Goal: Task Accomplishment & Management: Manage account settings

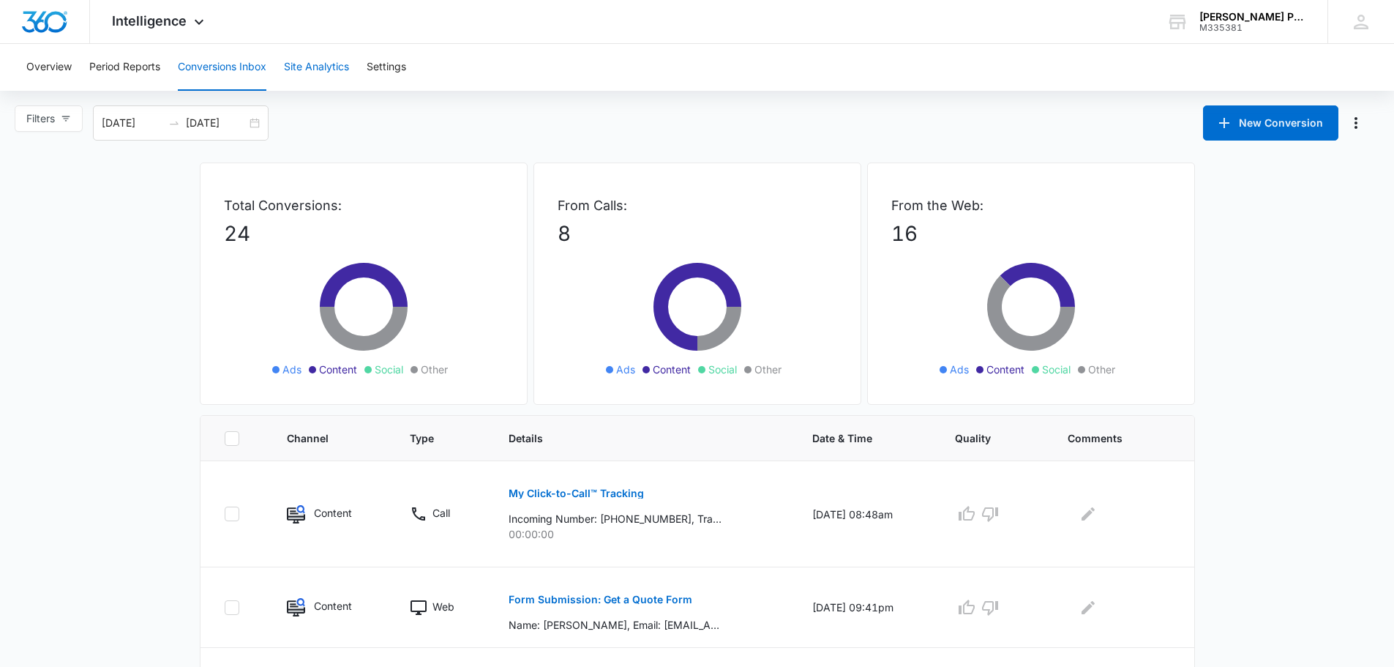
click at [337, 68] on button "Site Analytics" at bounding box center [316, 67] width 65 height 47
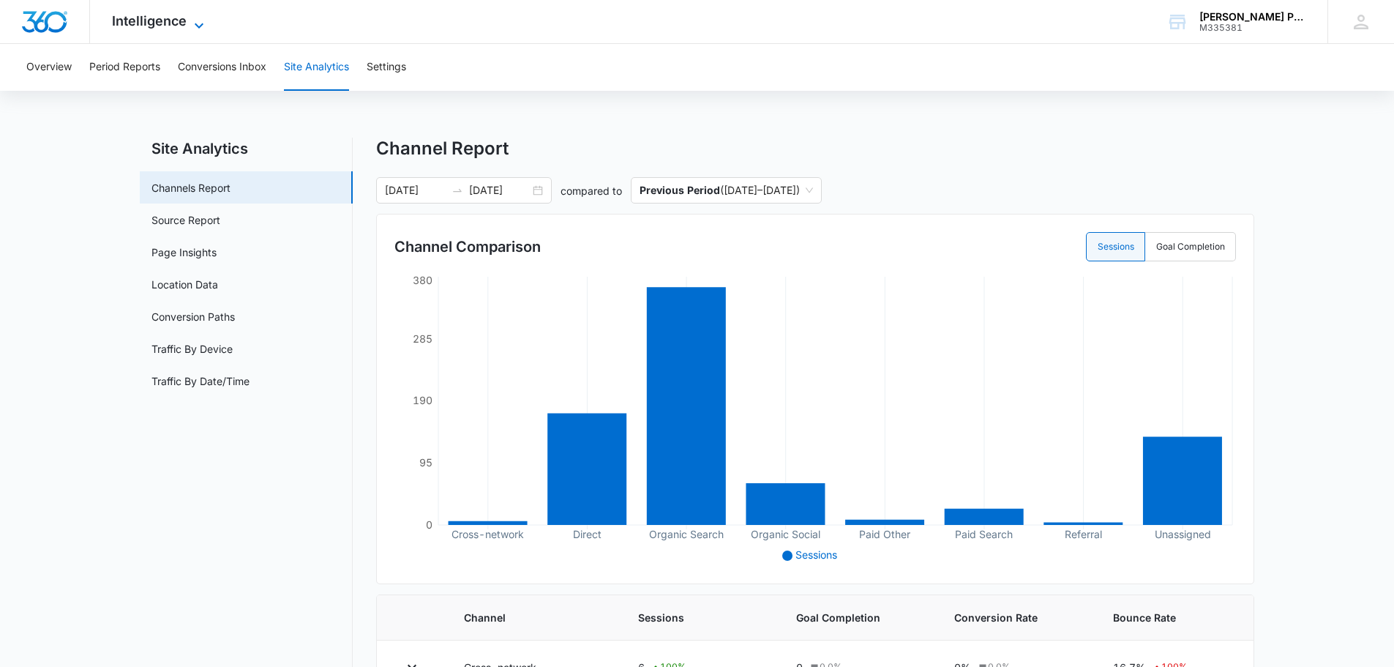
click at [145, 26] on span "Intelligence" at bounding box center [149, 20] width 75 height 15
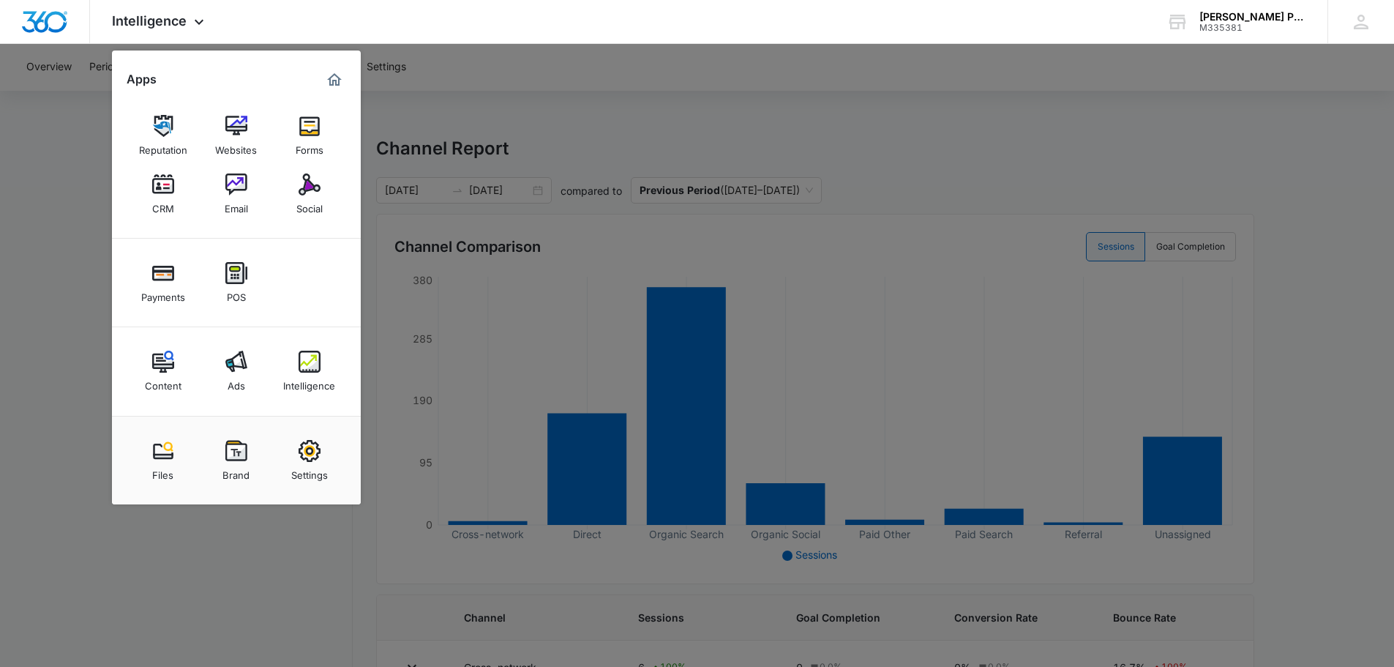
click at [519, 82] on div at bounding box center [697, 333] width 1394 height 667
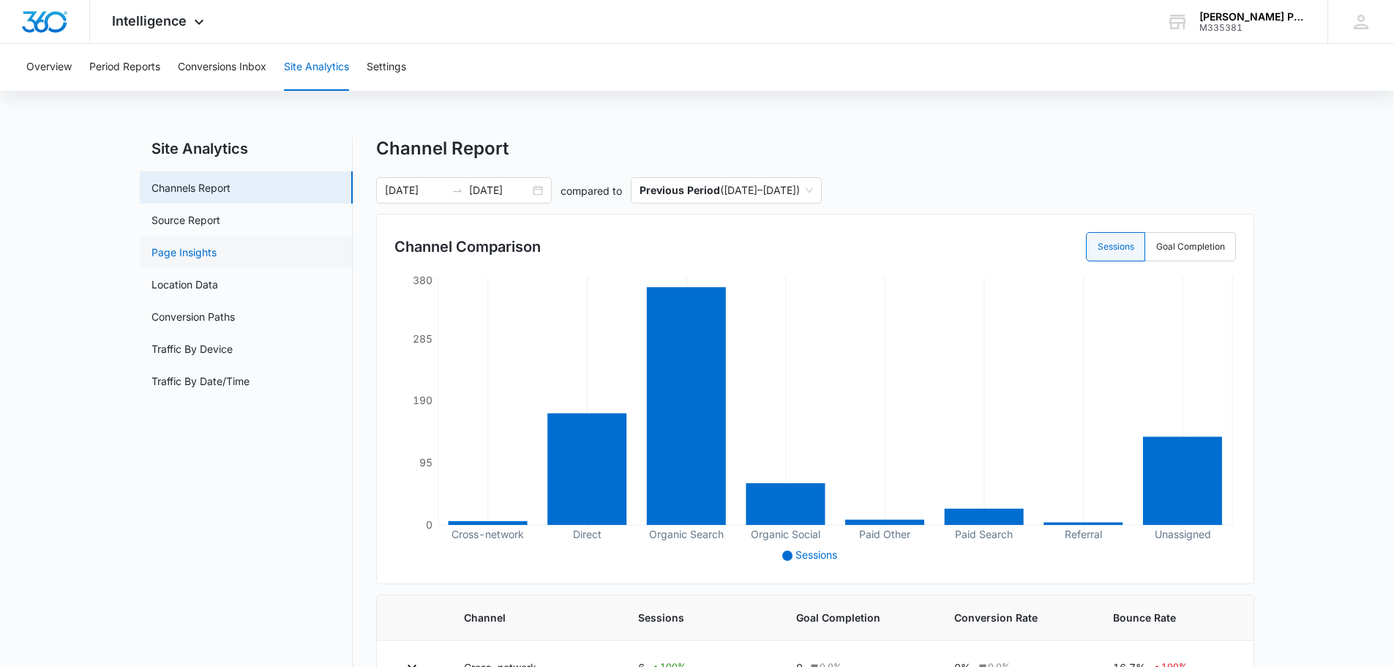
click at [214, 250] on link "Page Insights" at bounding box center [183, 251] width 65 height 15
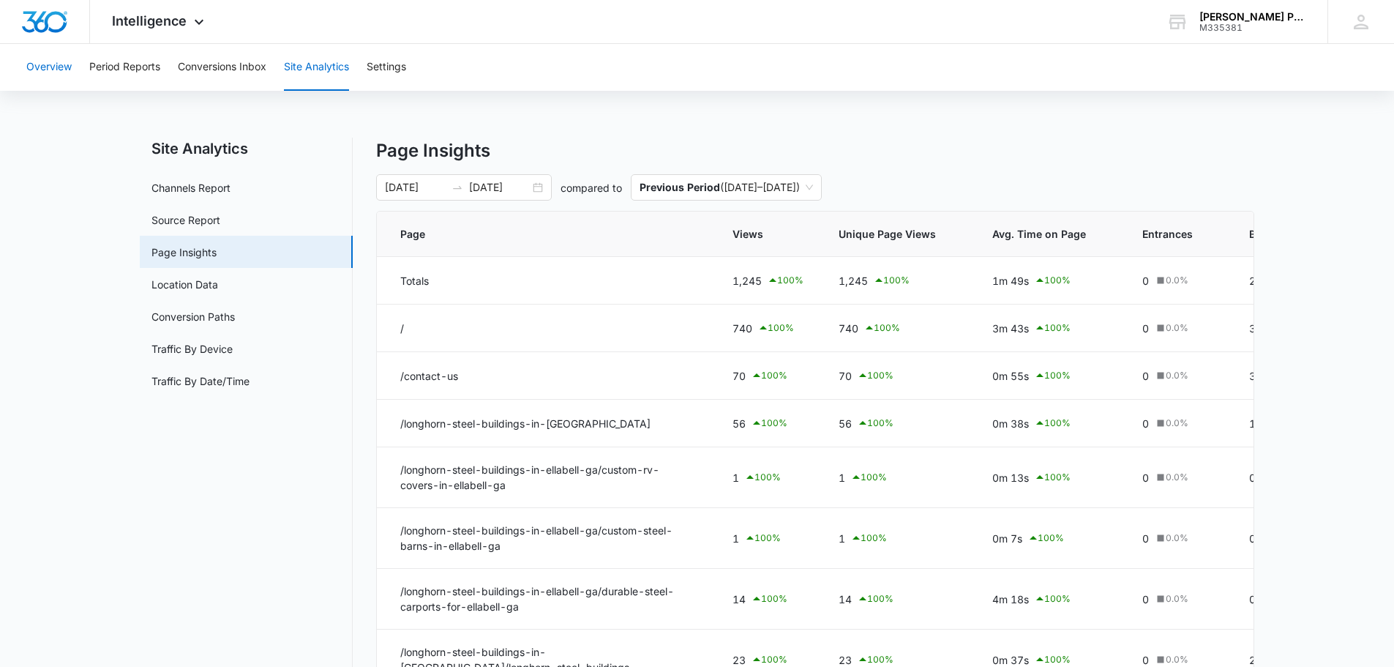
click at [64, 69] on button "Overview" at bounding box center [48, 67] width 45 height 47
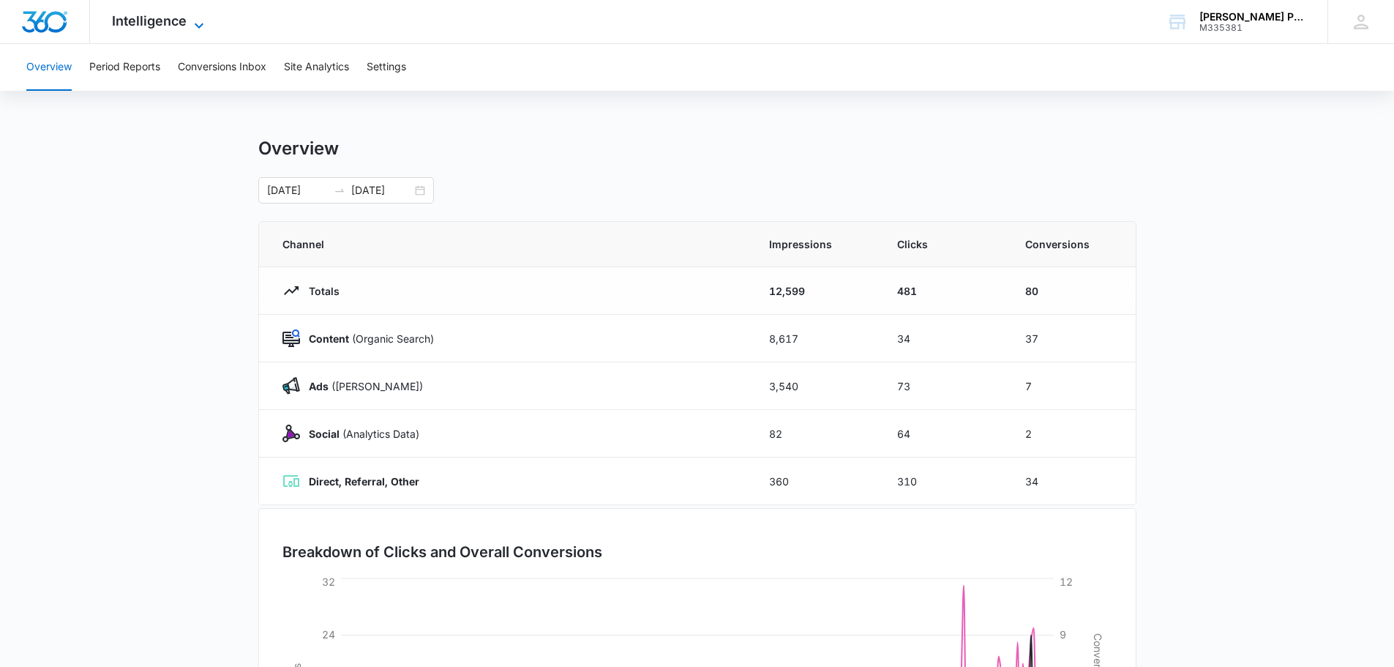
click at [162, 26] on span "Intelligence" at bounding box center [149, 20] width 75 height 15
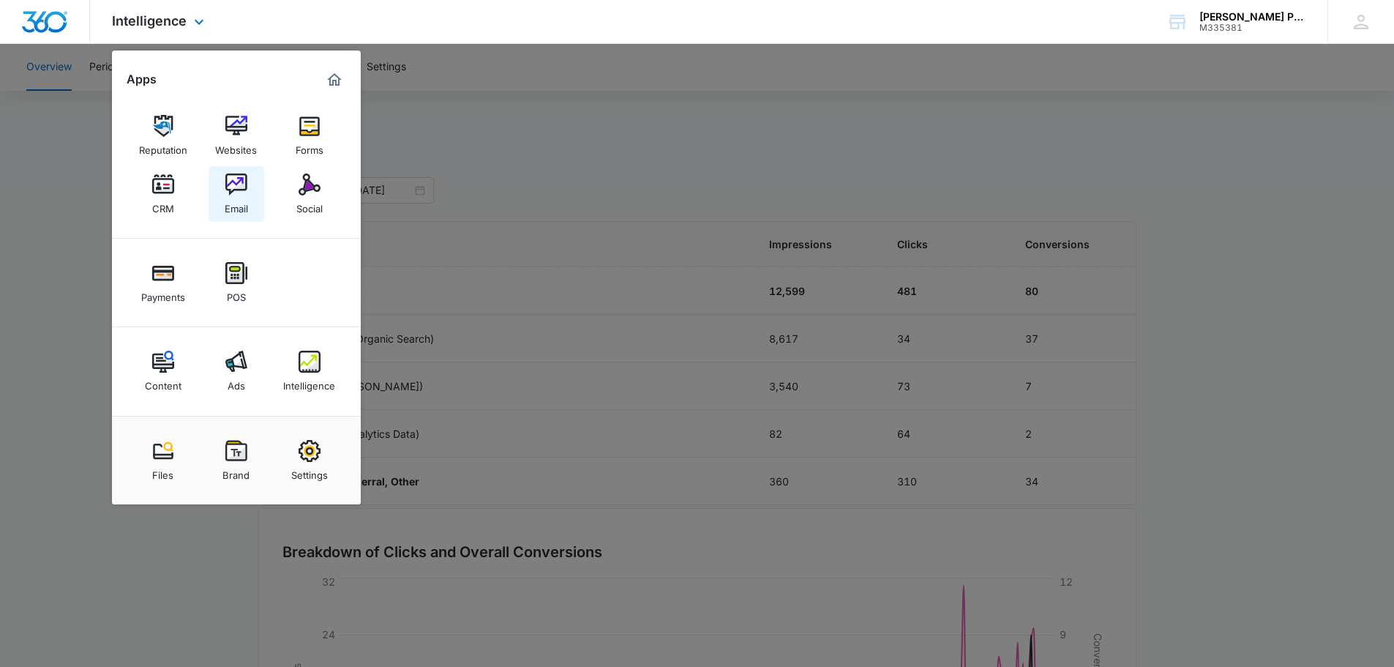
click at [249, 187] on link "Email" at bounding box center [237, 194] width 56 height 56
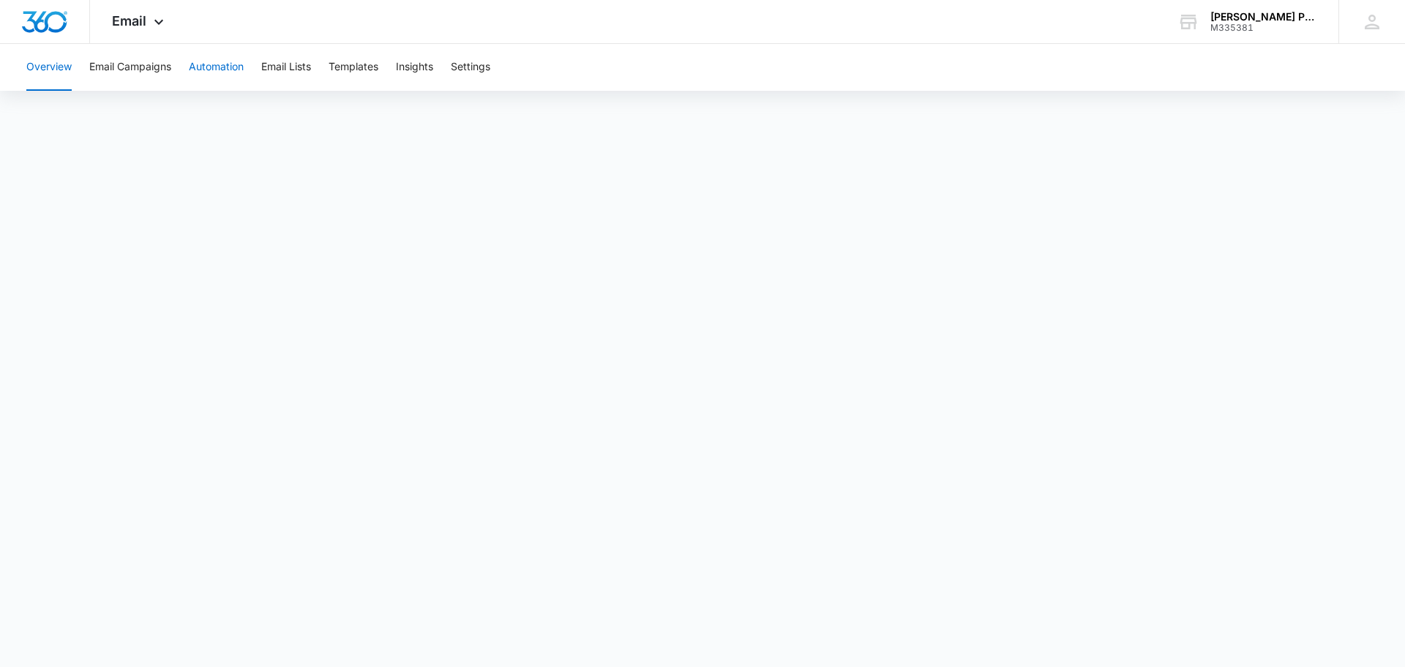
click at [202, 72] on button "Automation" at bounding box center [216, 67] width 55 height 47
click at [296, 68] on button "Email Lists" at bounding box center [286, 67] width 50 height 47
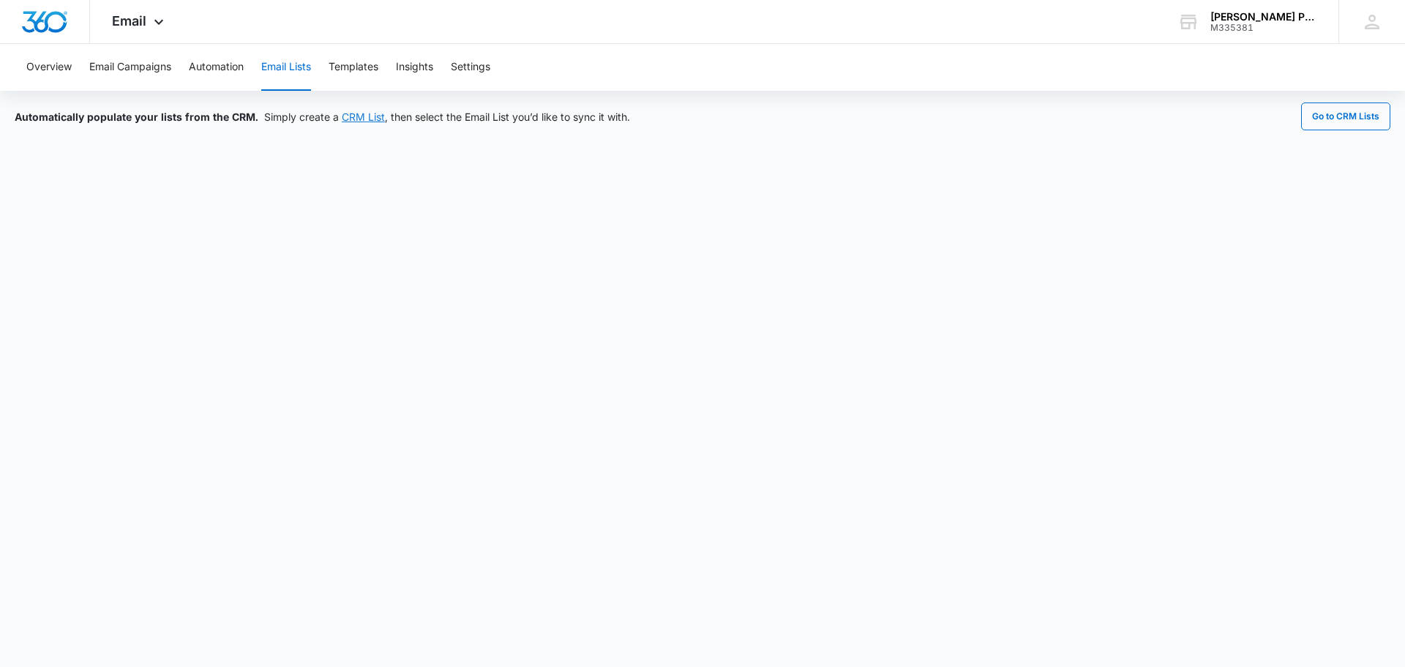
click at [368, 116] on link "CRM List" at bounding box center [363, 116] width 43 height 12
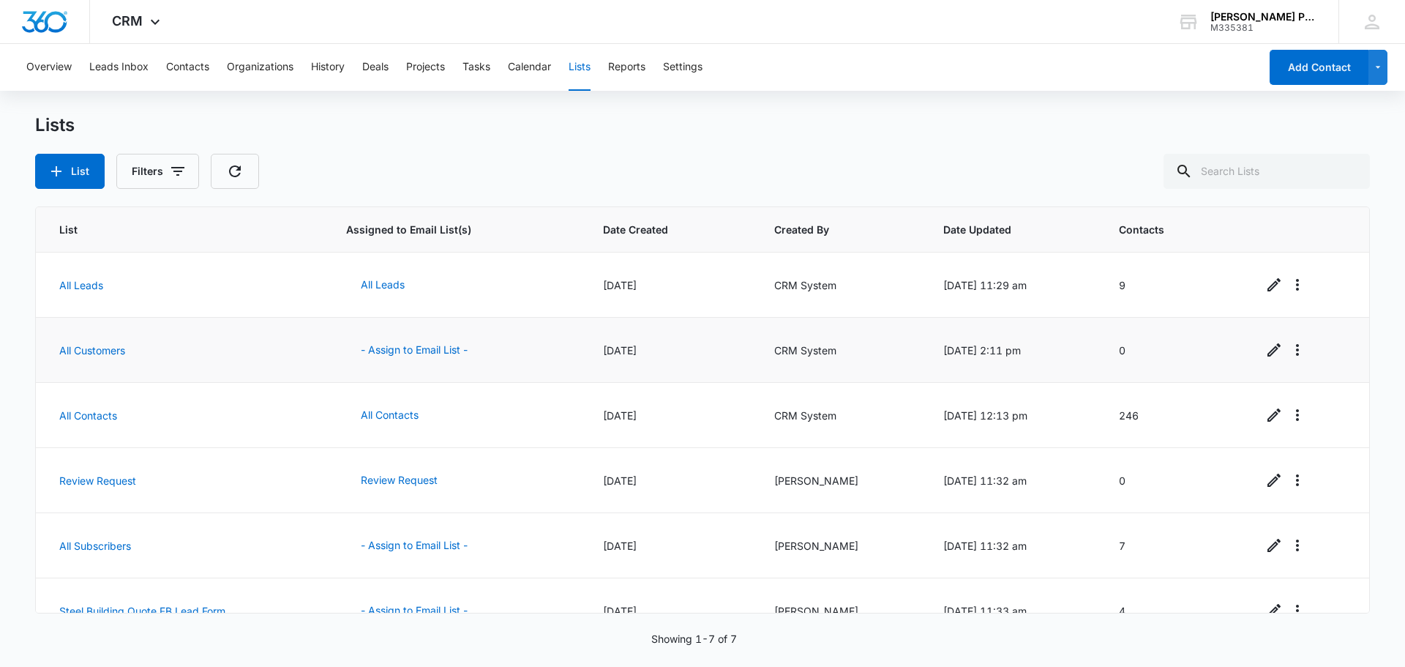
scroll to position [95, 0]
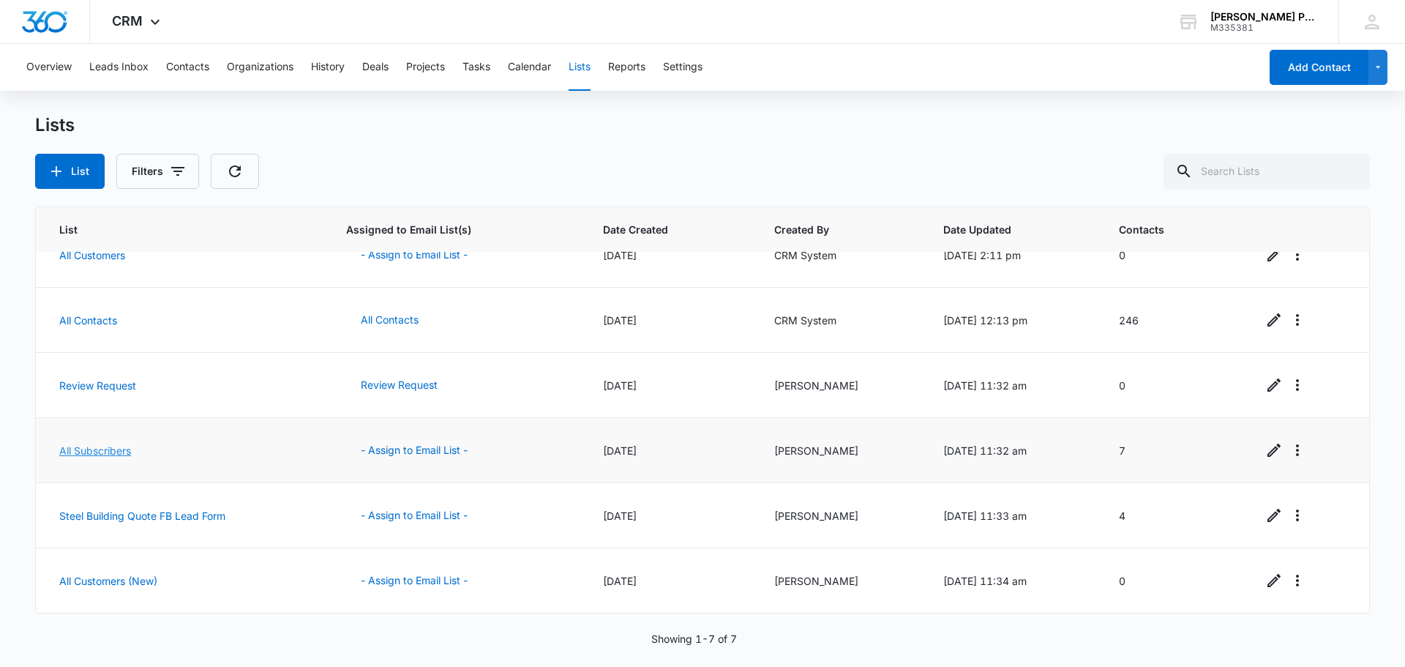
click at [112, 454] on link "All Subscribers" at bounding box center [95, 450] width 72 height 12
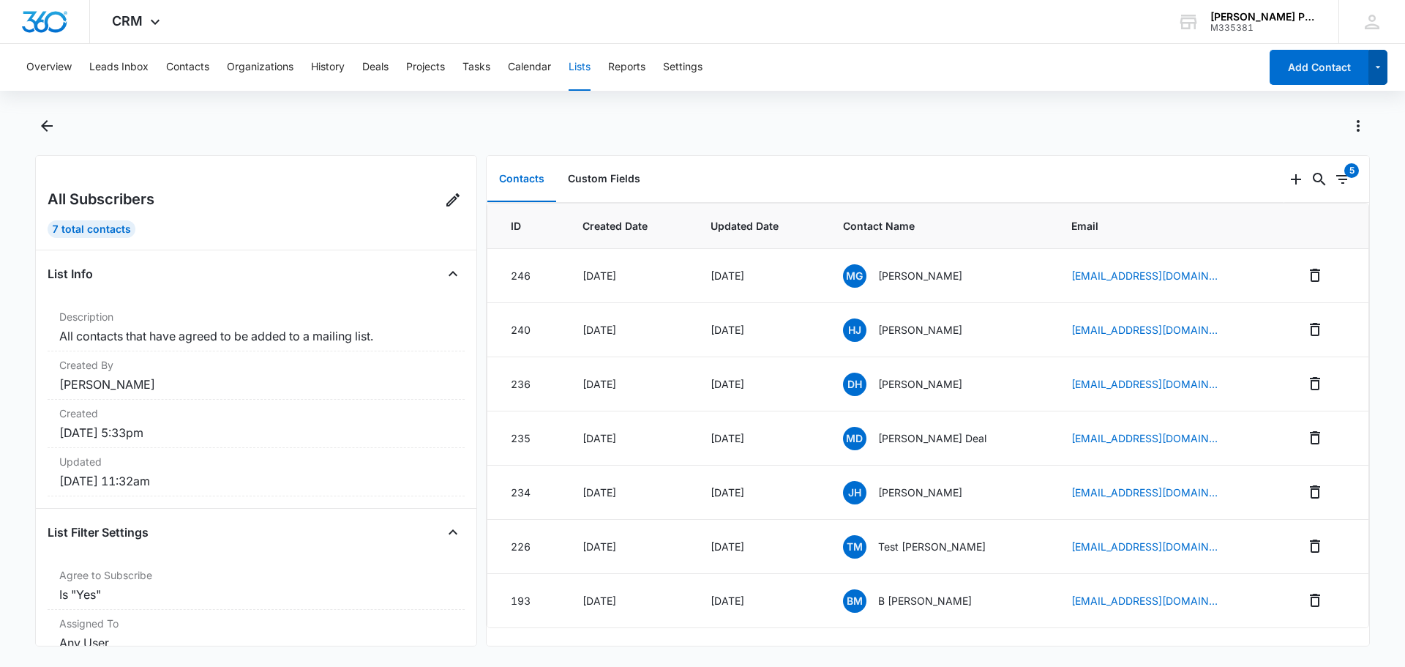
click at [1385, 62] on button "button" at bounding box center [1378, 67] width 20 height 35
click at [1154, 68] on div "Overview Leads Inbox Contacts Organizations History Deals Projects Tasks Calend…" at bounding box center [639, 67] width 1242 height 47
click at [184, 72] on button "Contacts" at bounding box center [187, 67] width 43 height 47
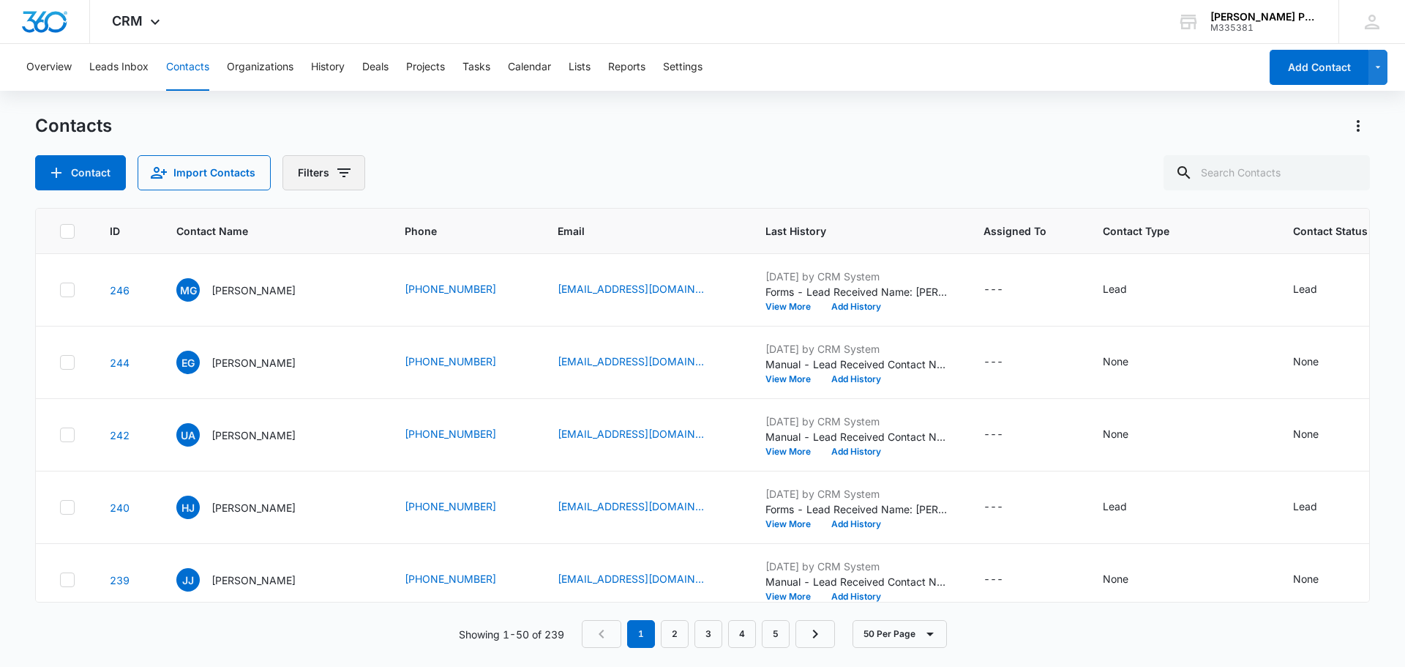
click at [321, 179] on button "Filters" at bounding box center [323, 172] width 83 height 35
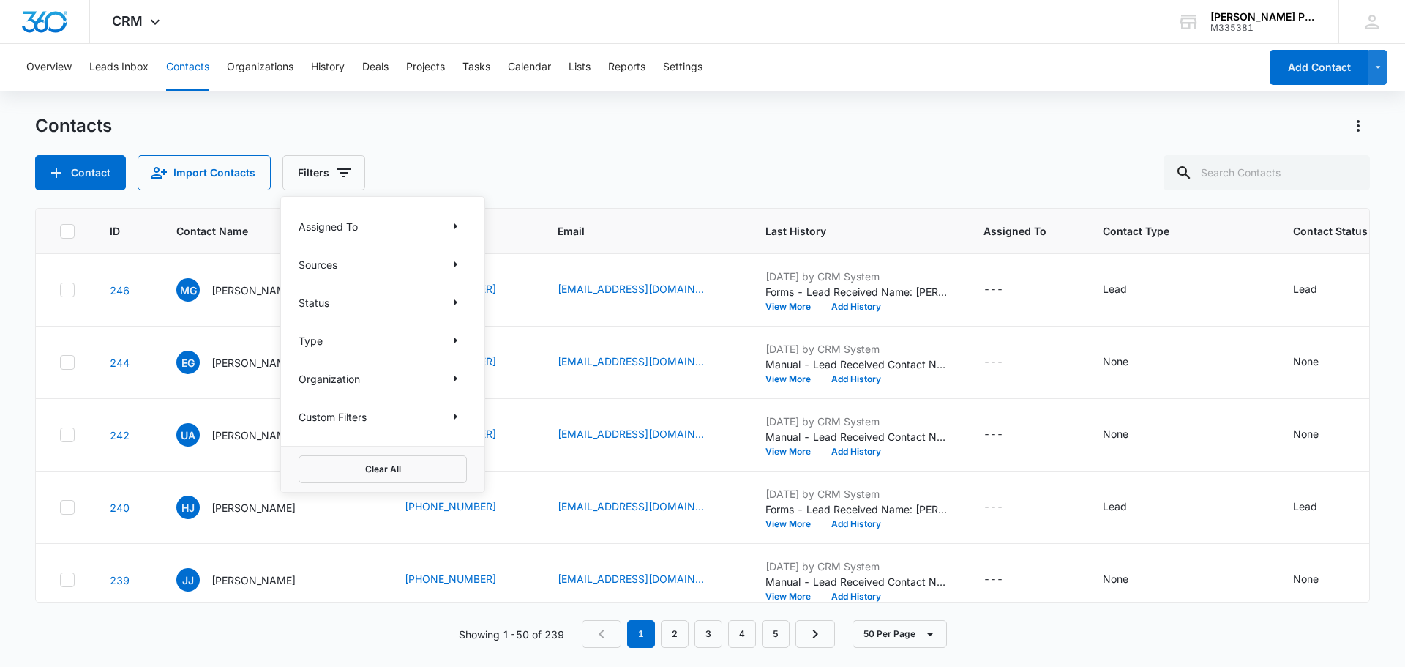
click at [404, 228] on div "Assigned To" at bounding box center [383, 225] width 168 height 23
click at [459, 223] on icon "Show Assigned To filters" at bounding box center [455, 226] width 18 height 18
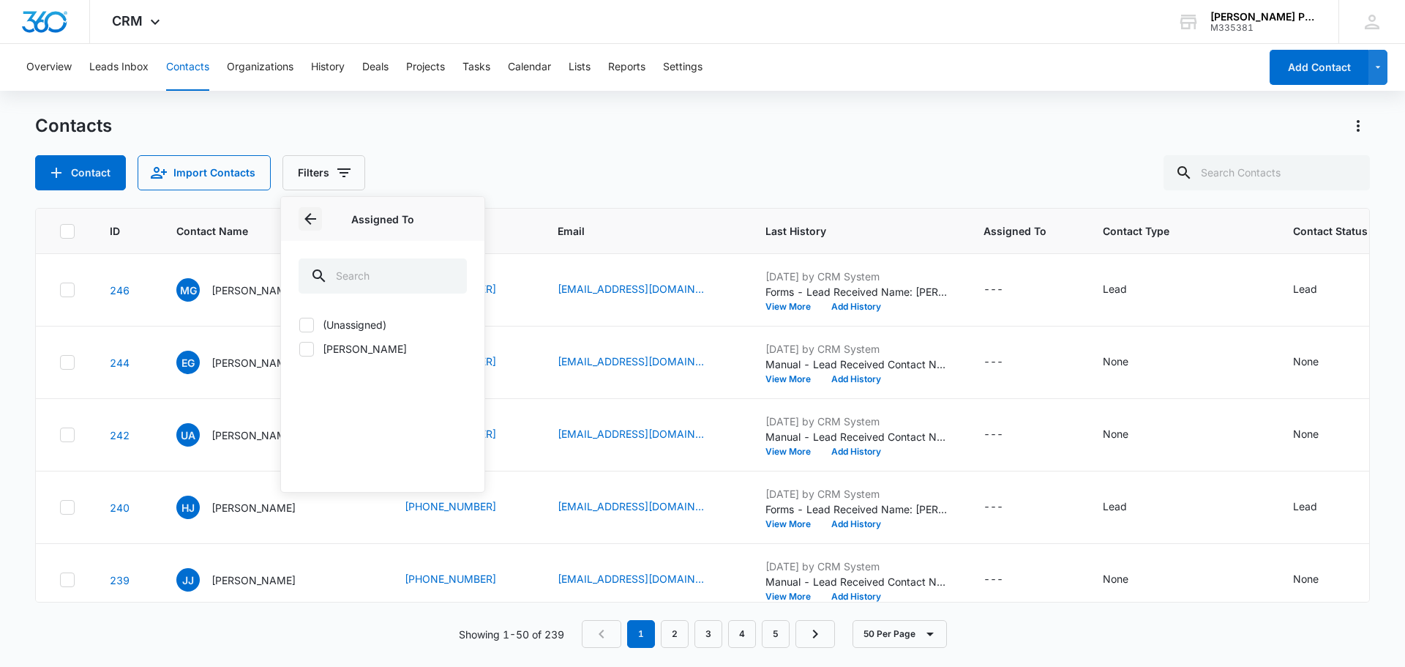
click at [312, 222] on icon "Back" at bounding box center [310, 219] width 18 height 18
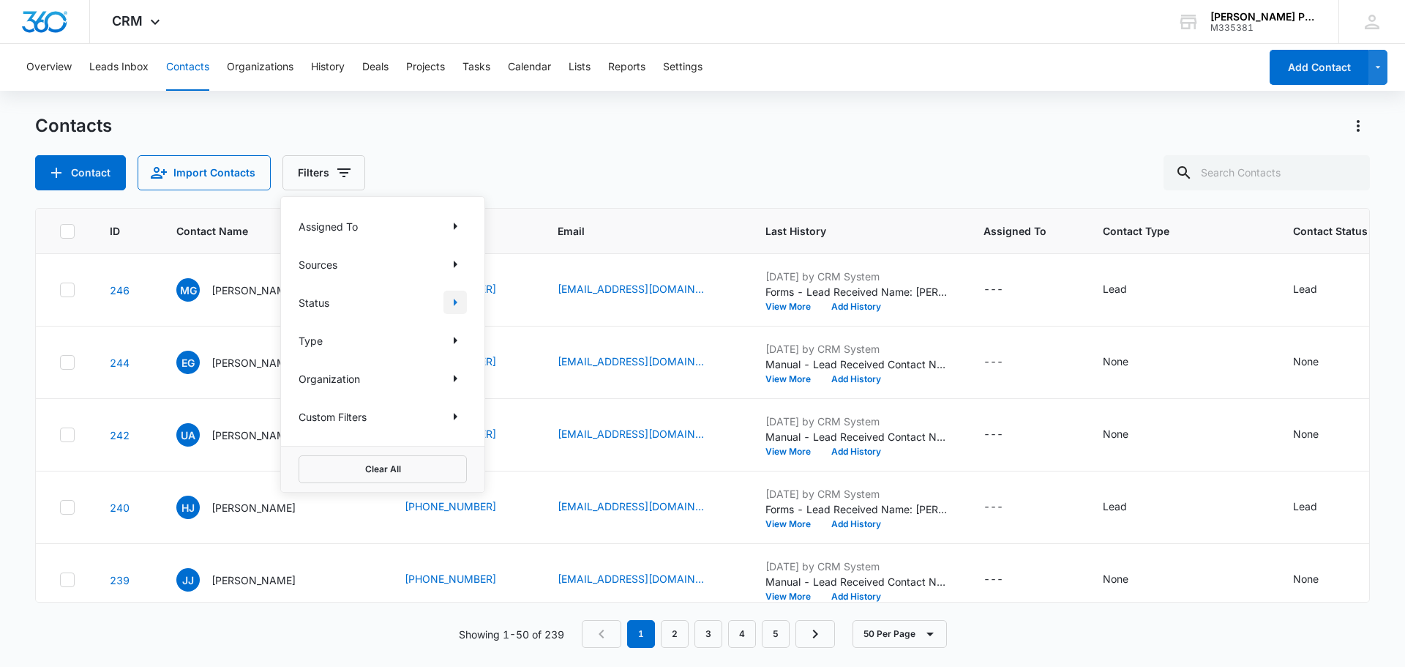
click at [457, 301] on icon "Show Status filters" at bounding box center [455, 302] width 18 height 18
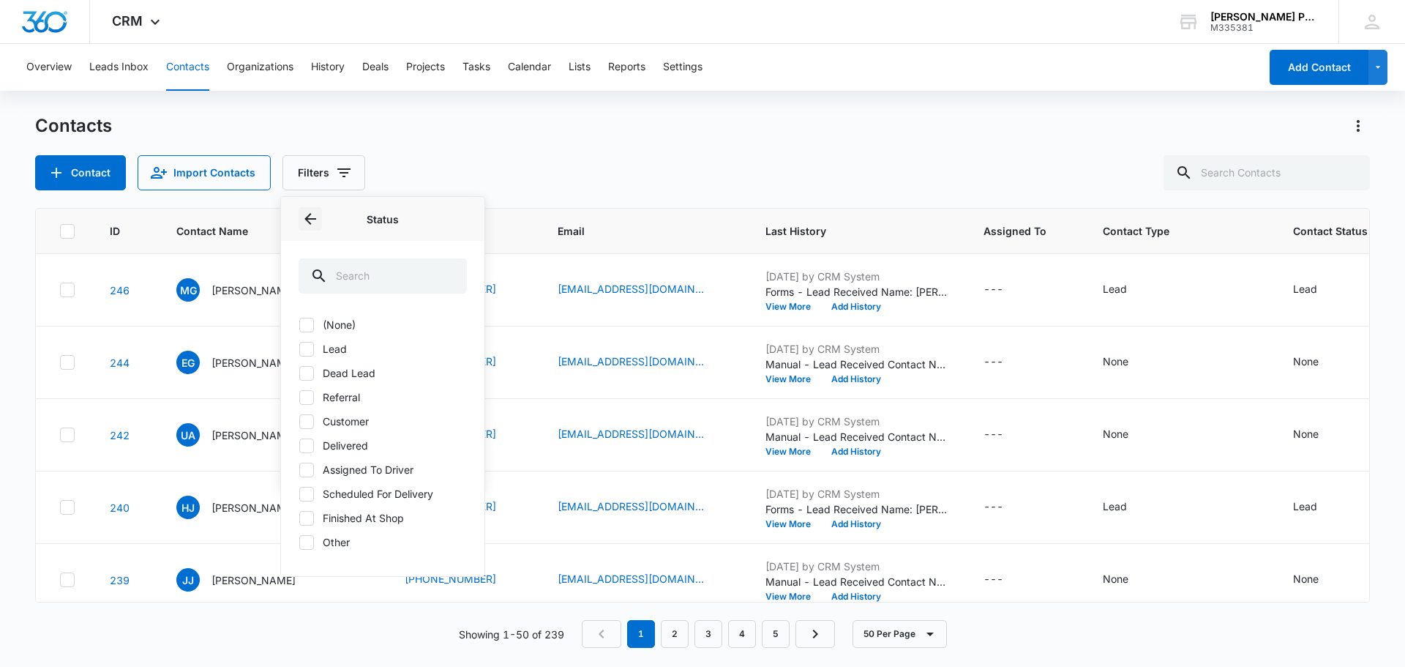
click at [307, 220] on icon "Back" at bounding box center [310, 219] width 12 height 12
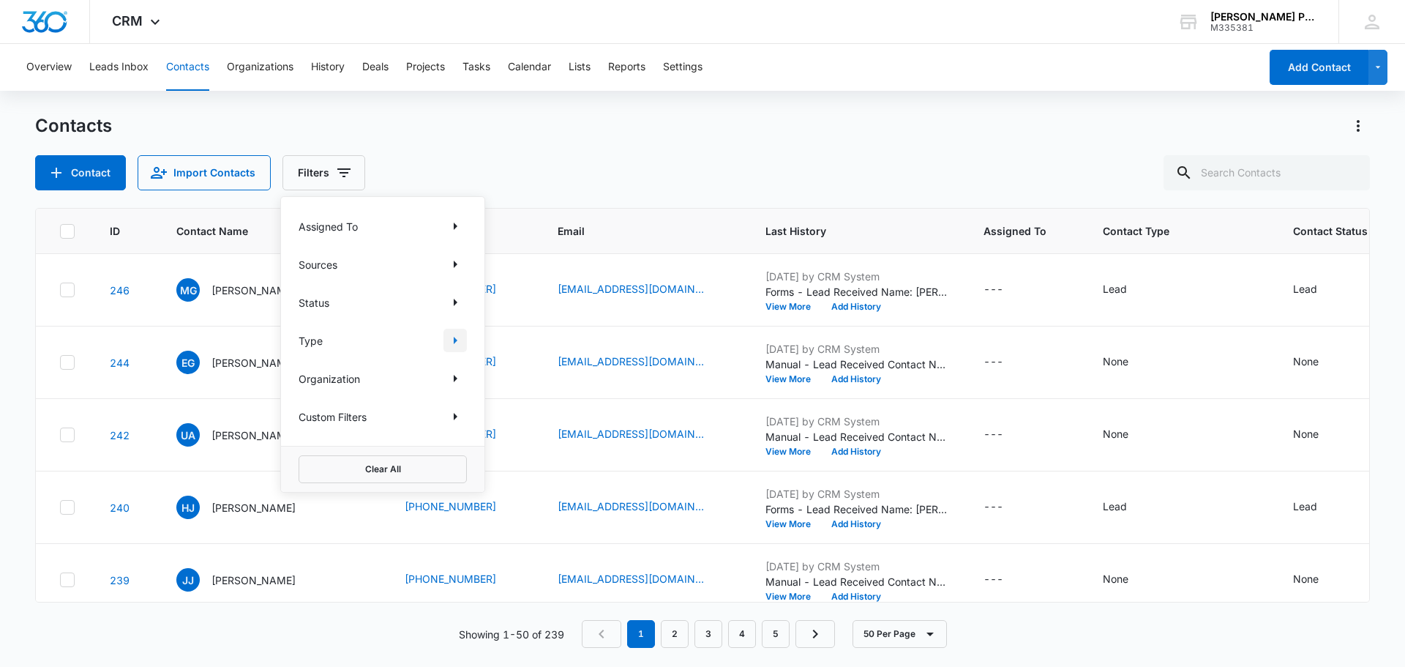
click at [447, 341] on icon "Show Type filters" at bounding box center [455, 340] width 18 height 18
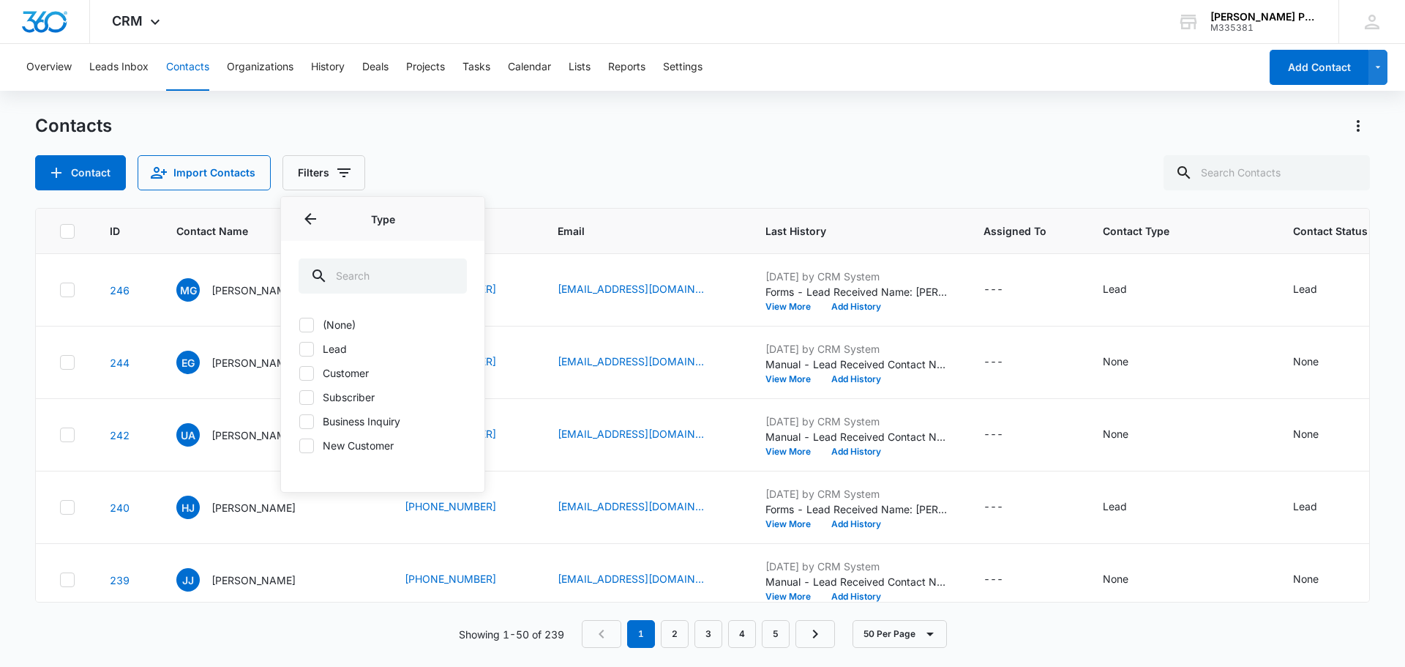
click at [311, 399] on icon at bounding box center [306, 397] width 13 height 13
click at [299, 397] on input "Subscriber" at bounding box center [299, 397] width 1 height 1
checkbox input "true"
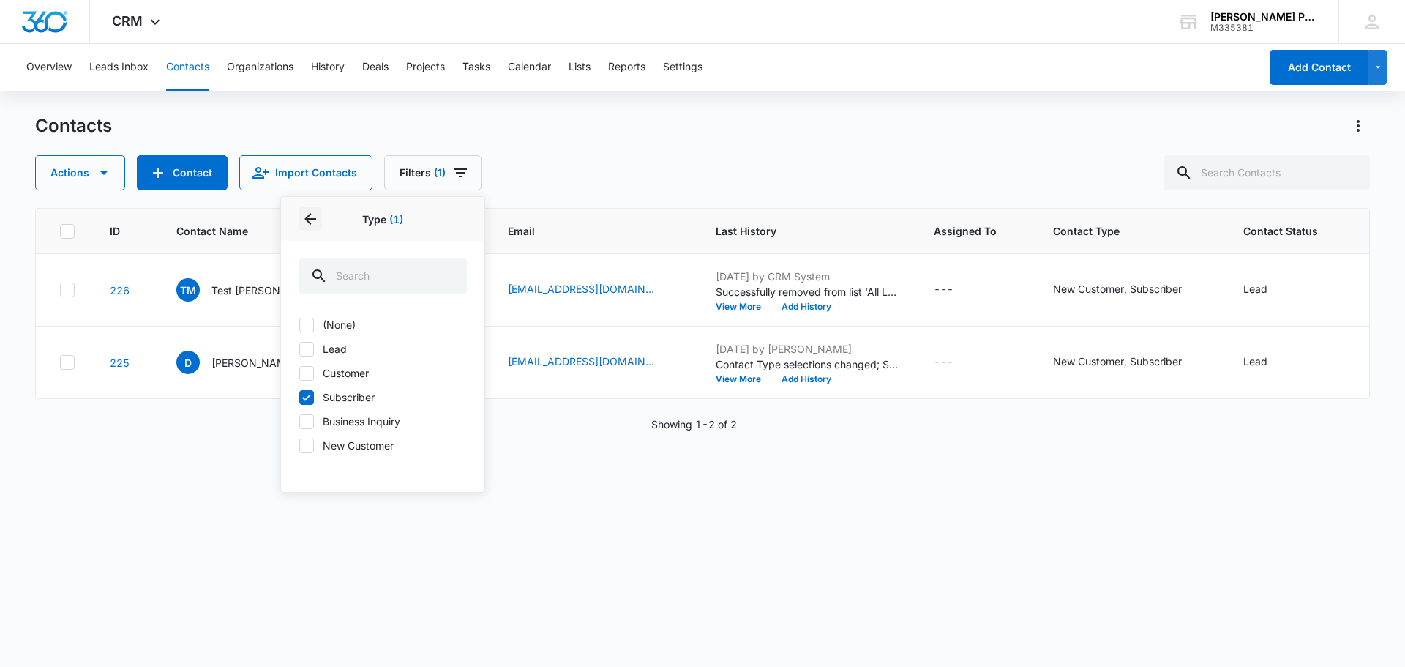
click at [306, 220] on icon "Back" at bounding box center [310, 219] width 18 height 18
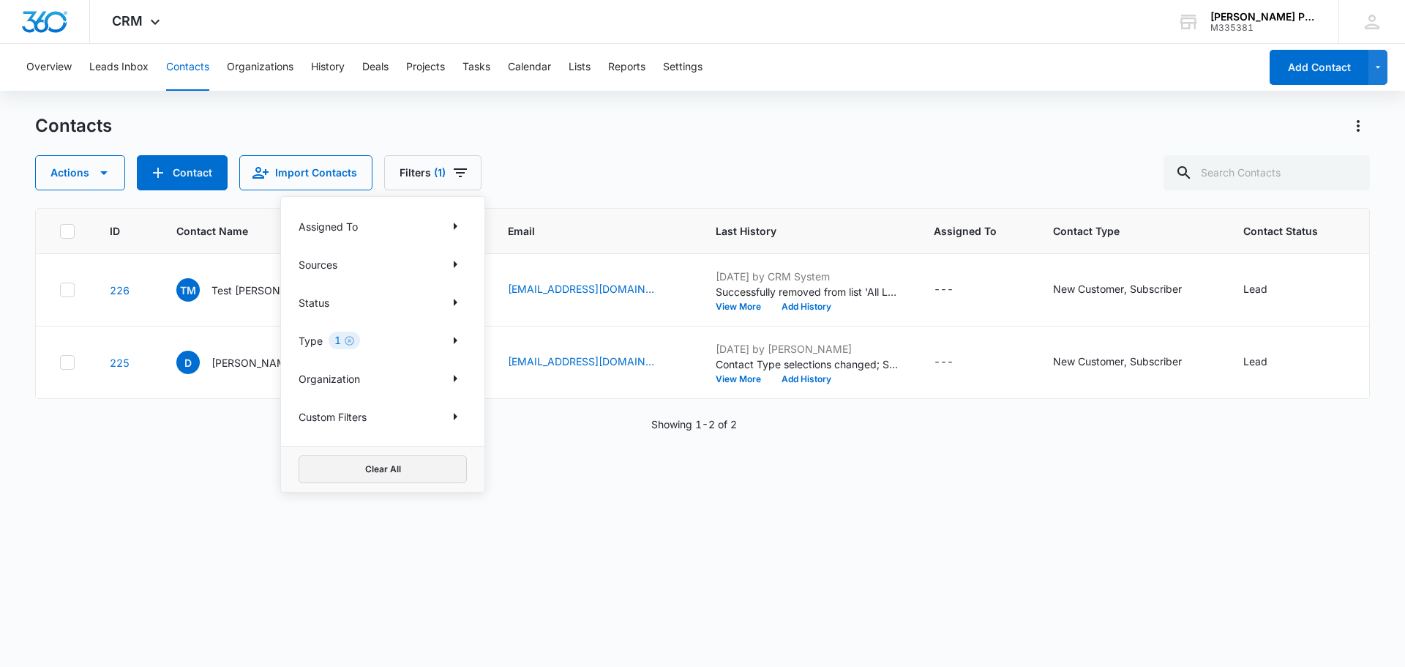
click at [380, 472] on button "Clear All" at bounding box center [383, 469] width 168 height 28
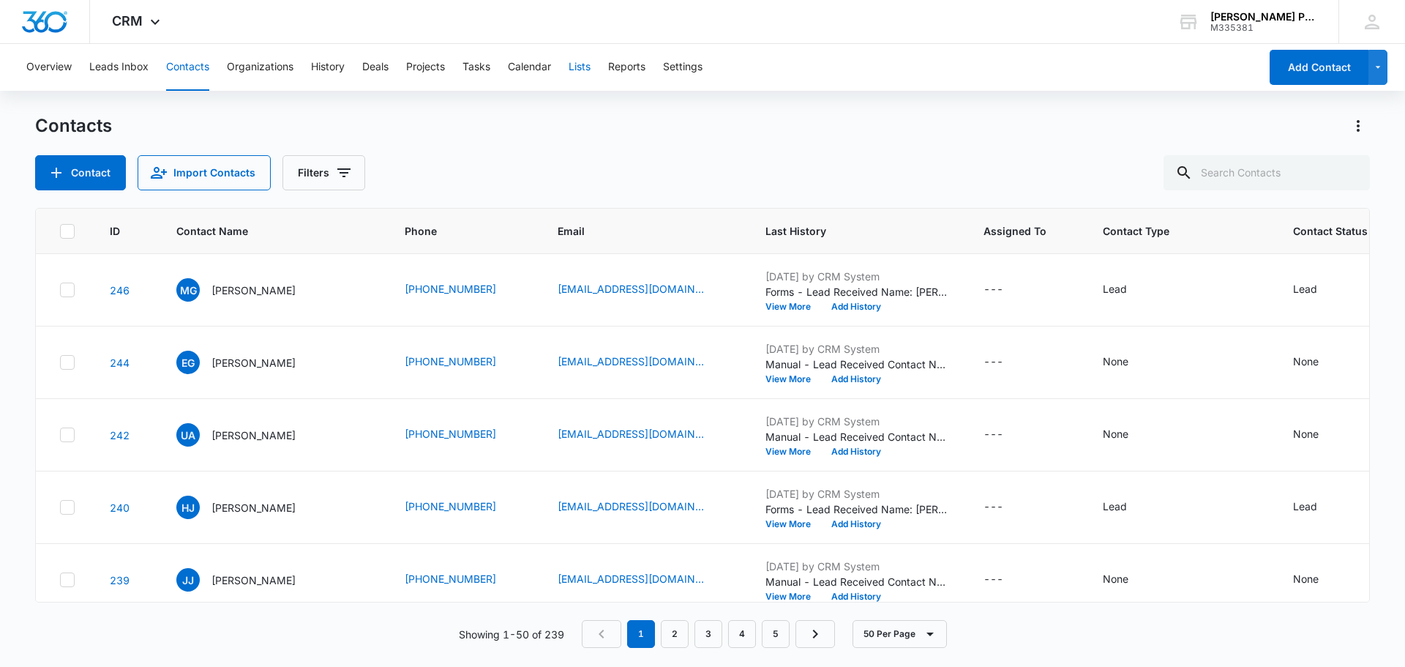
click at [583, 72] on button "Lists" at bounding box center [580, 67] width 22 height 47
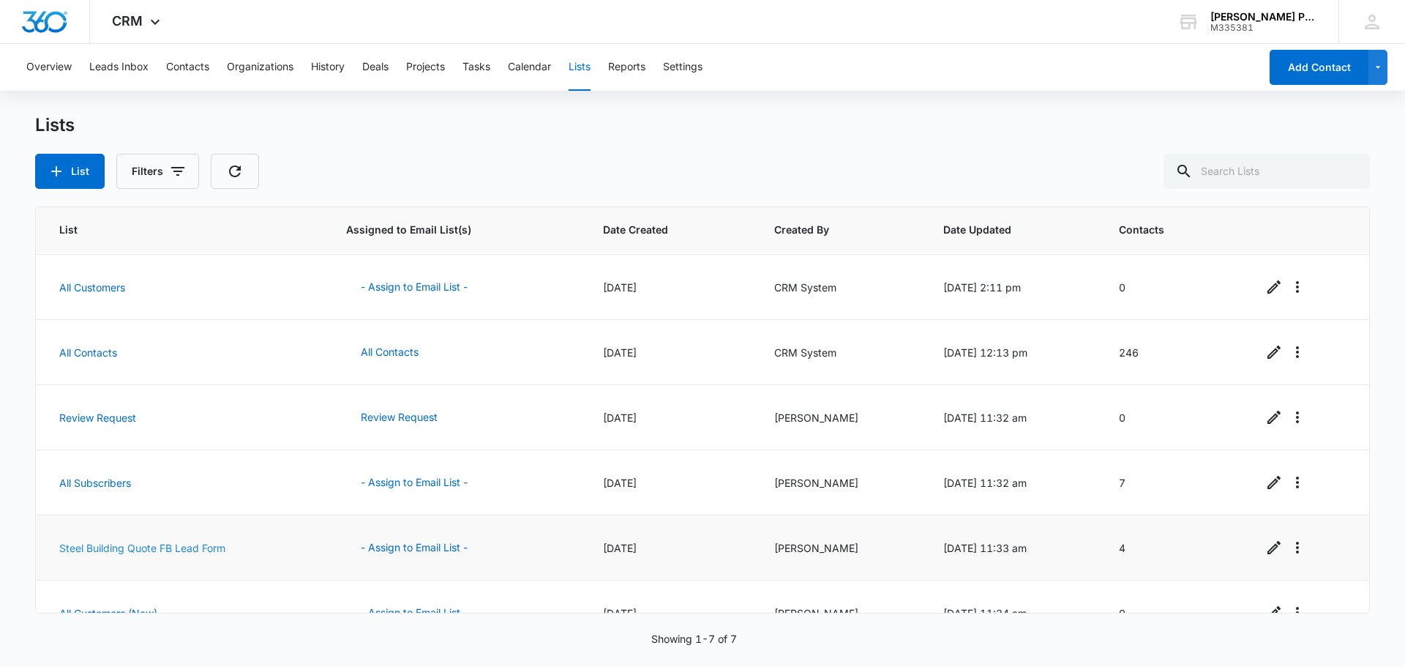
scroll to position [95, 0]
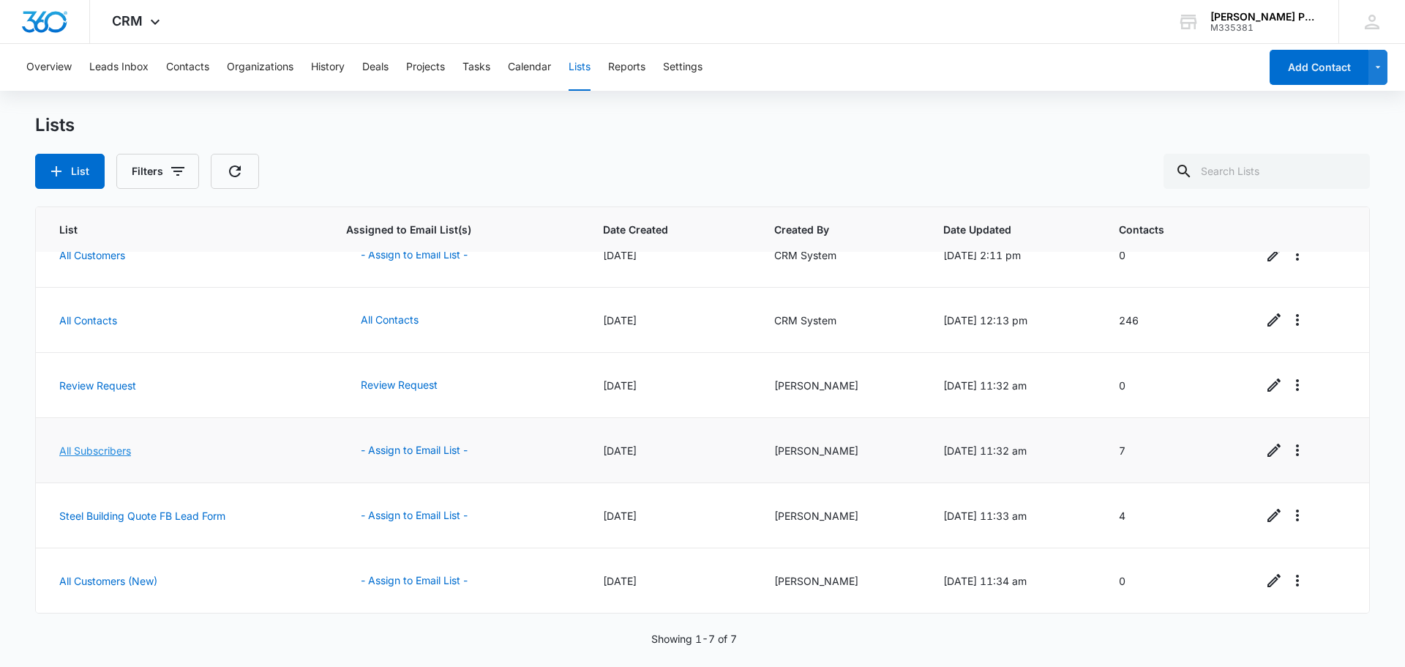
click at [113, 451] on link "All Subscribers" at bounding box center [95, 450] width 72 height 12
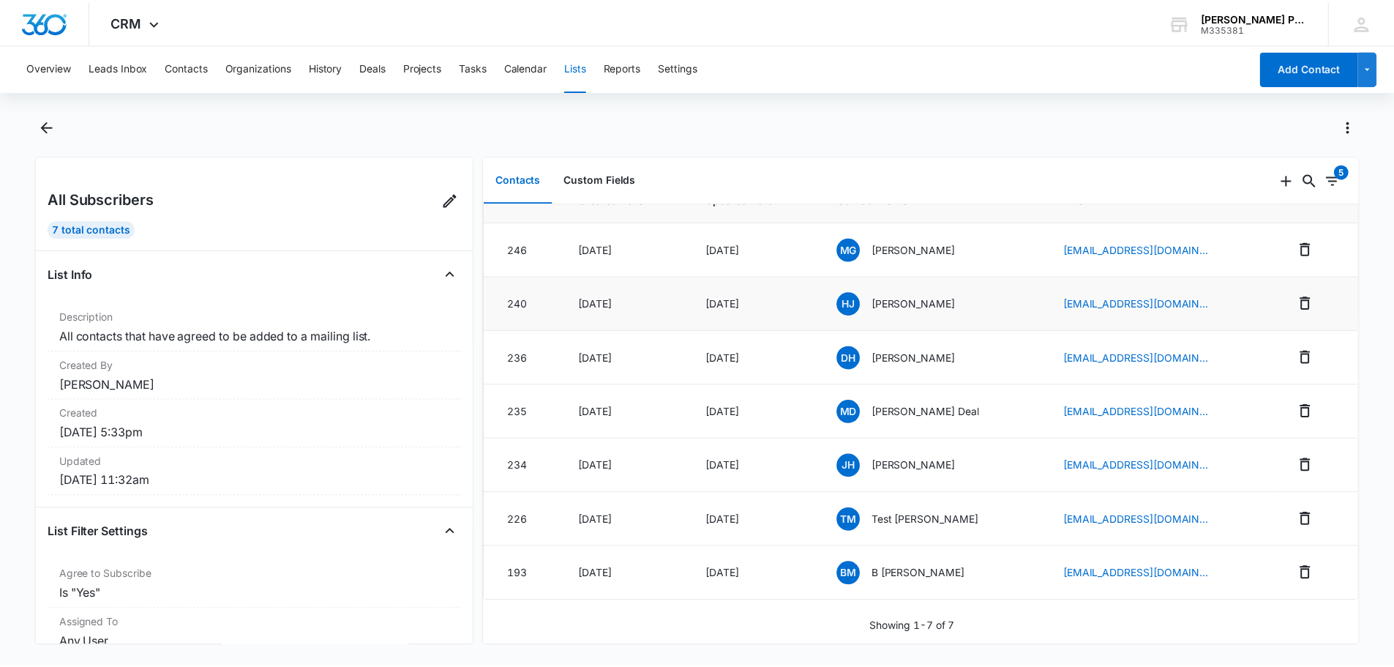
scroll to position [38, 0]
click at [444, 201] on icon at bounding box center [453, 200] width 18 height 18
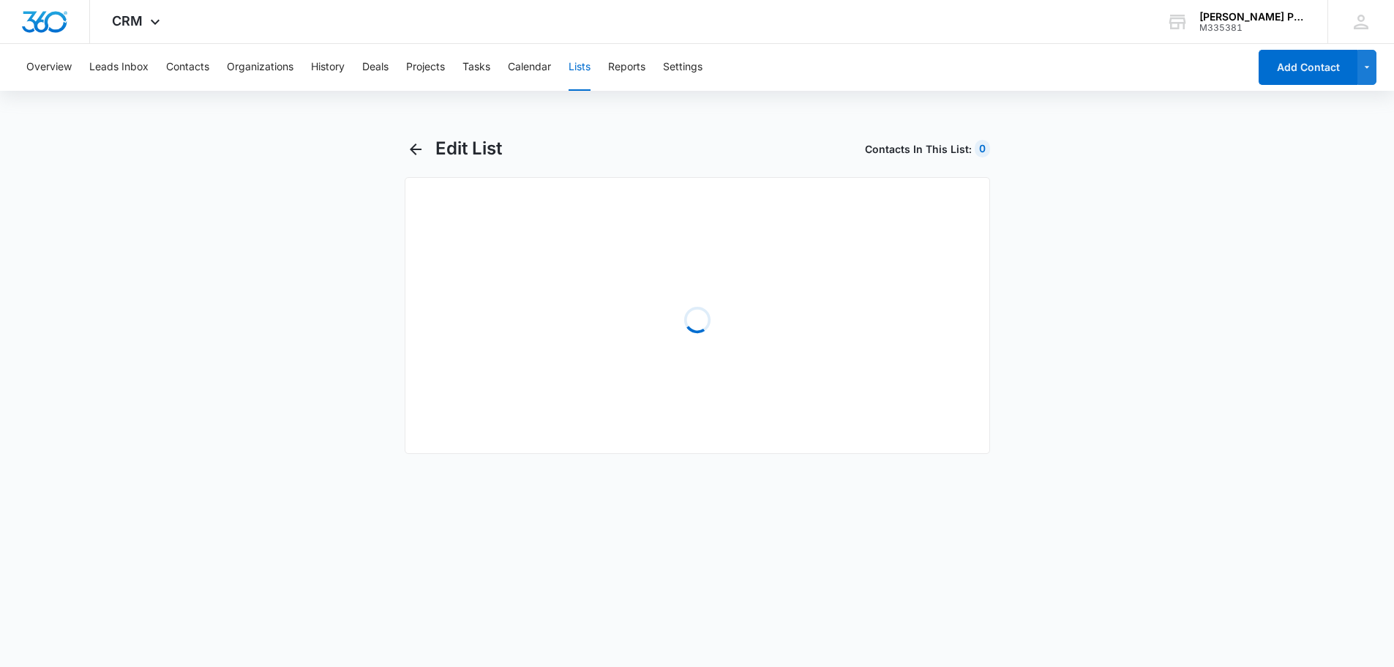
select select "31"
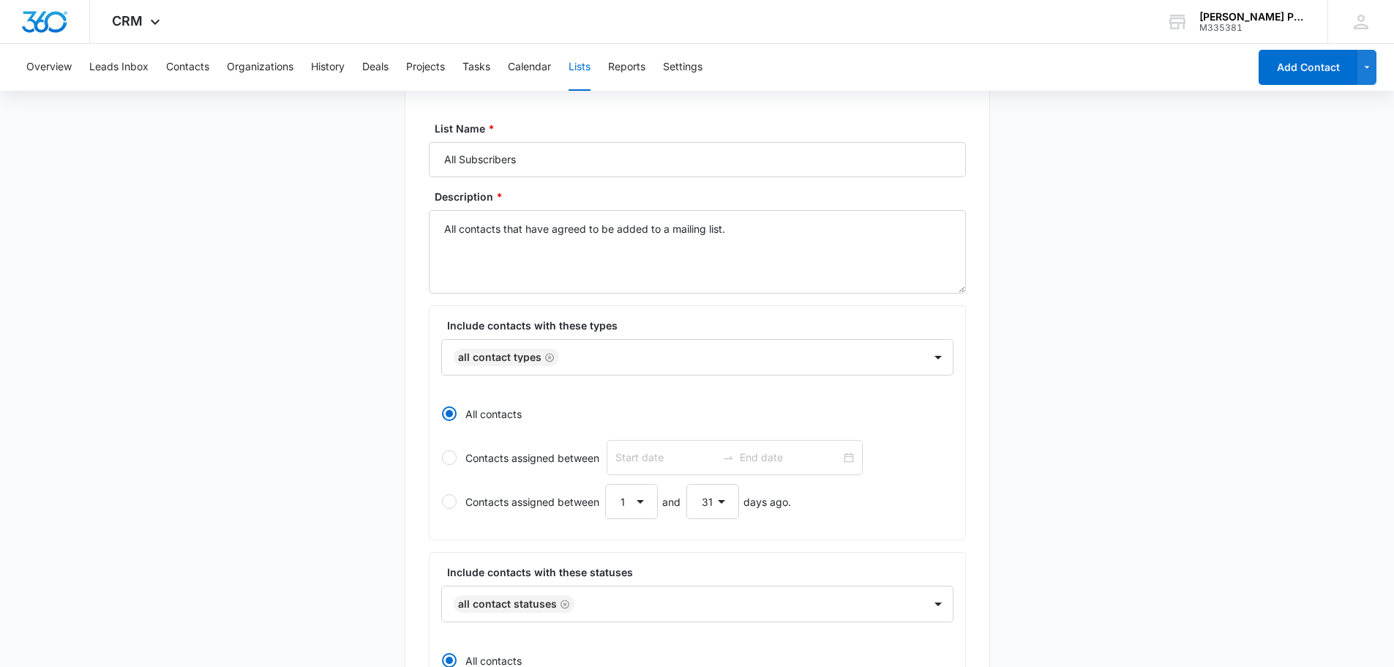
scroll to position [40, 0]
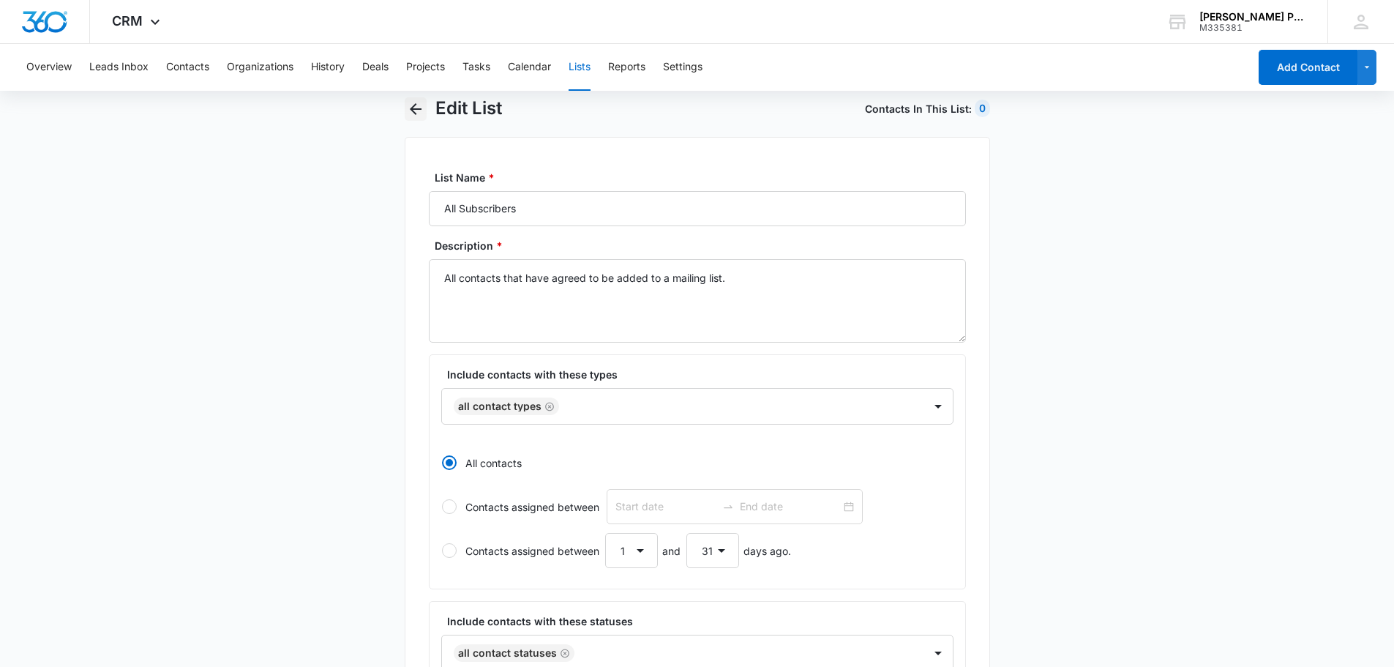
click at [413, 107] on icon "button" at bounding box center [416, 109] width 12 height 12
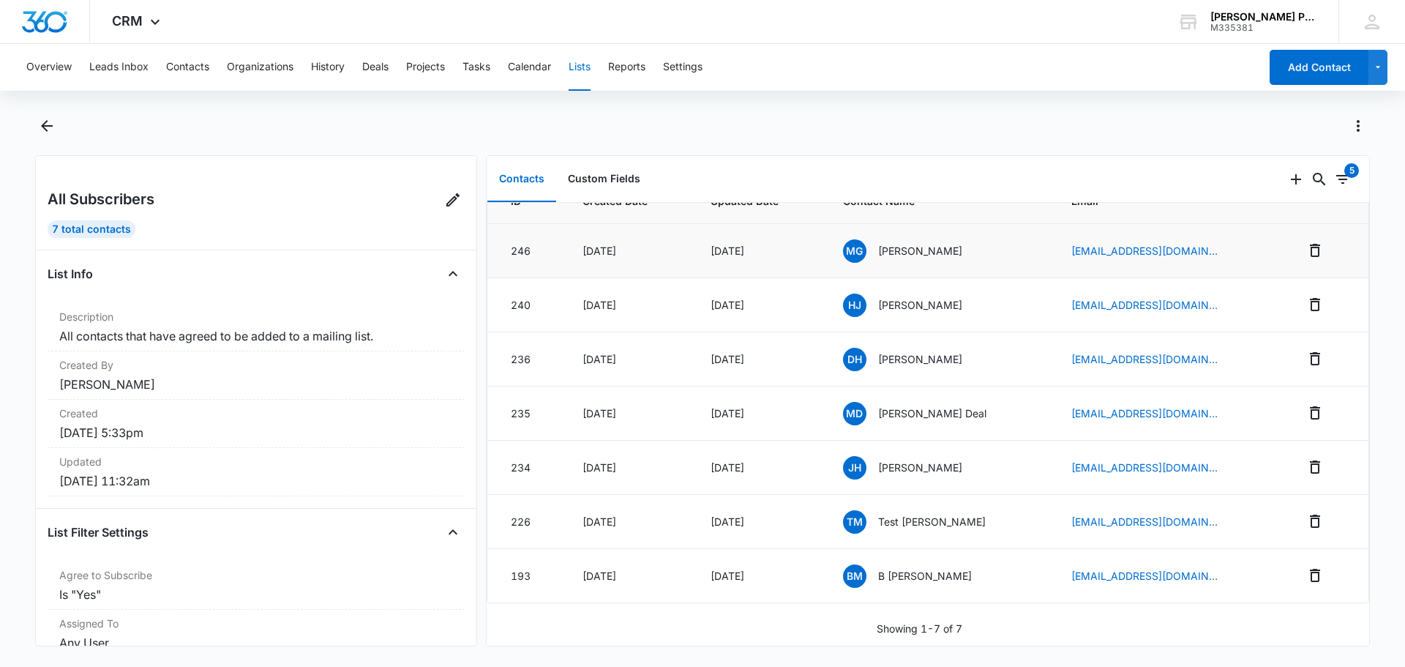
scroll to position [38, 0]
click at [620, 185] on button "Custom Fields" at bounding box center [604, 179] width 96 height 45
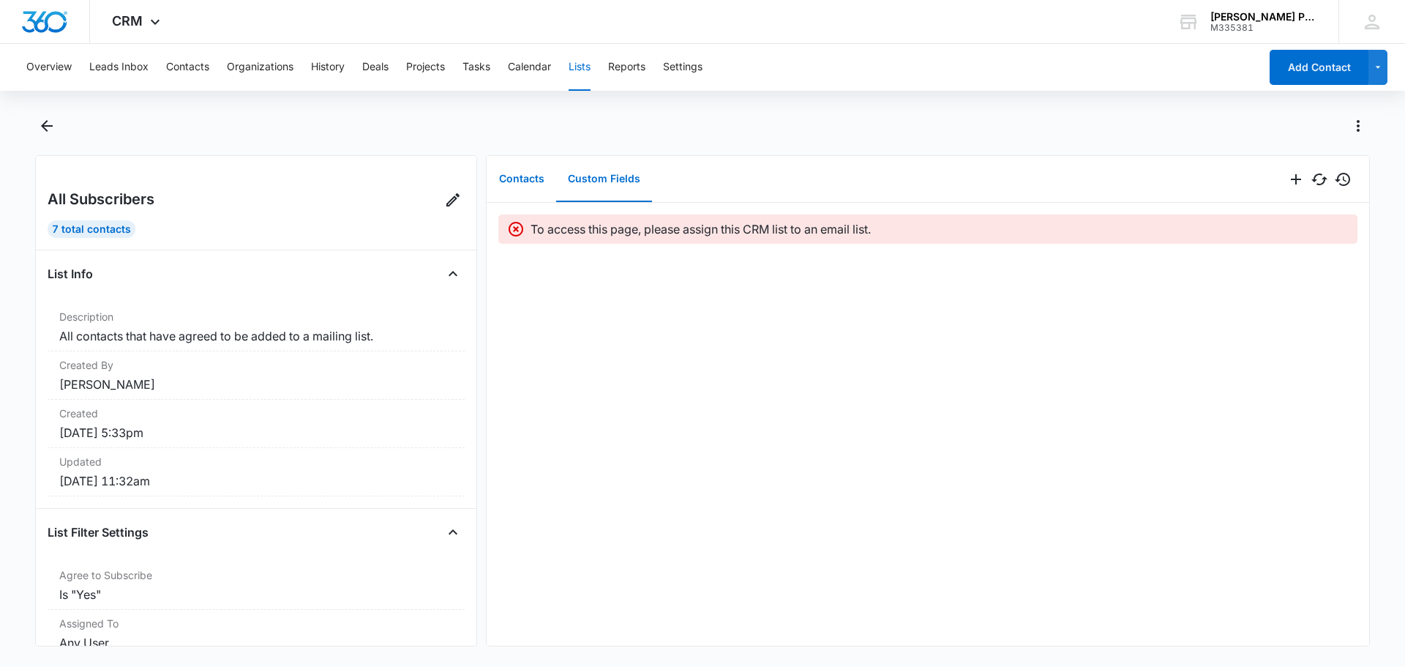
click at [526, 184] on button "Contacts" at bounding box center [521, 179] width 69 height 45
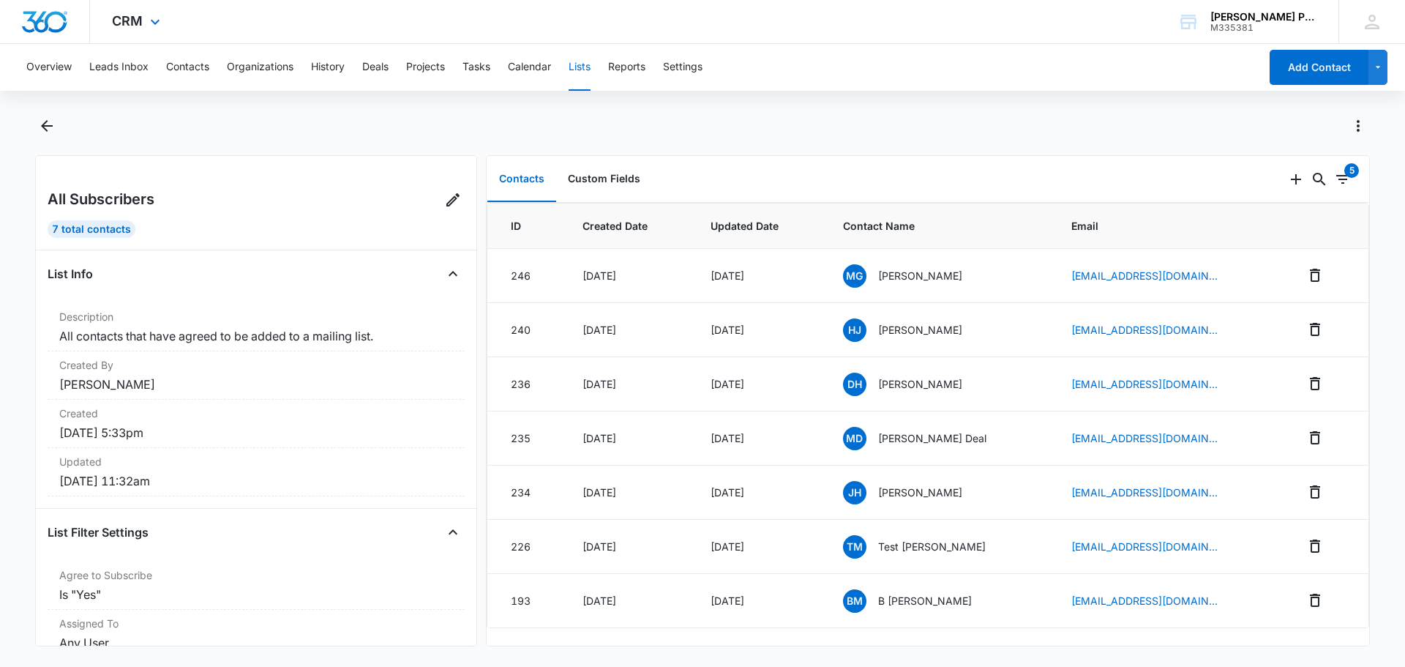
click at [144, 24] on div "CRM Apps Reputation Websites Forms CRM Email Social Payments POS Content Ads In…" at bounding box center [138, 21] width 96 height 43
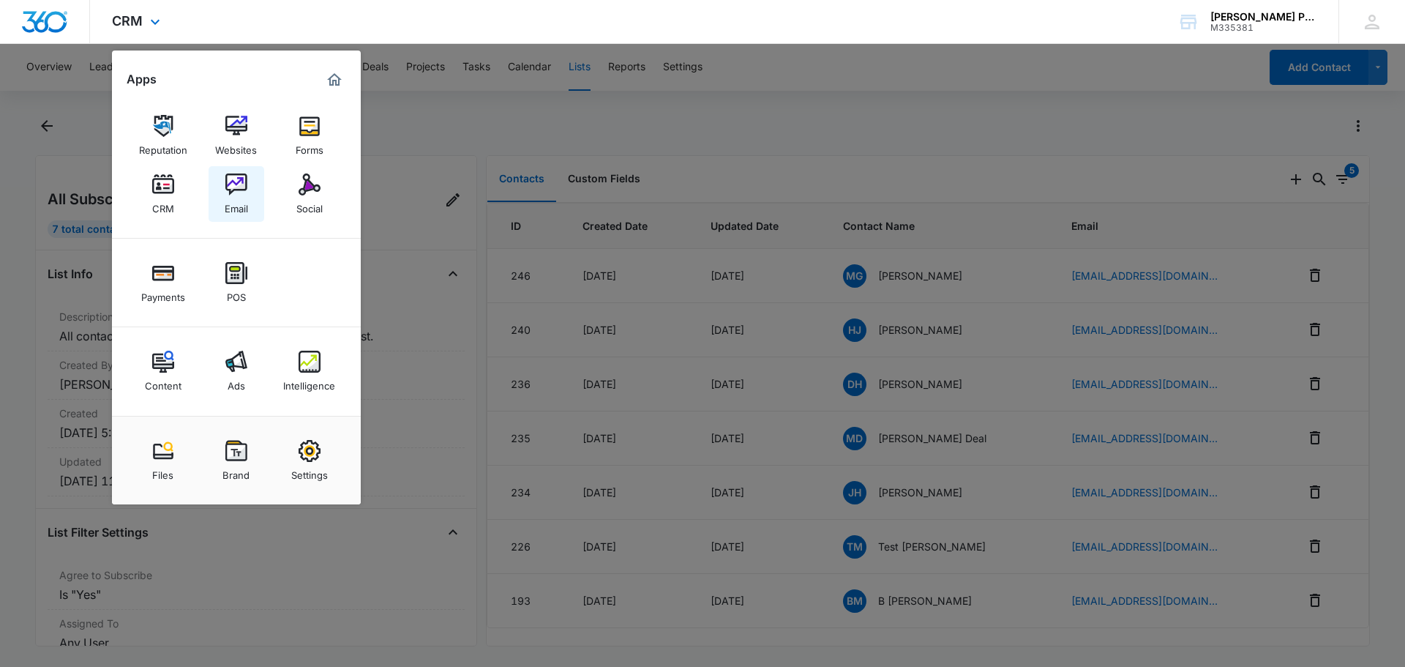
click at [239, 182] on img at bounding box center [236, 184] width 22 height 22
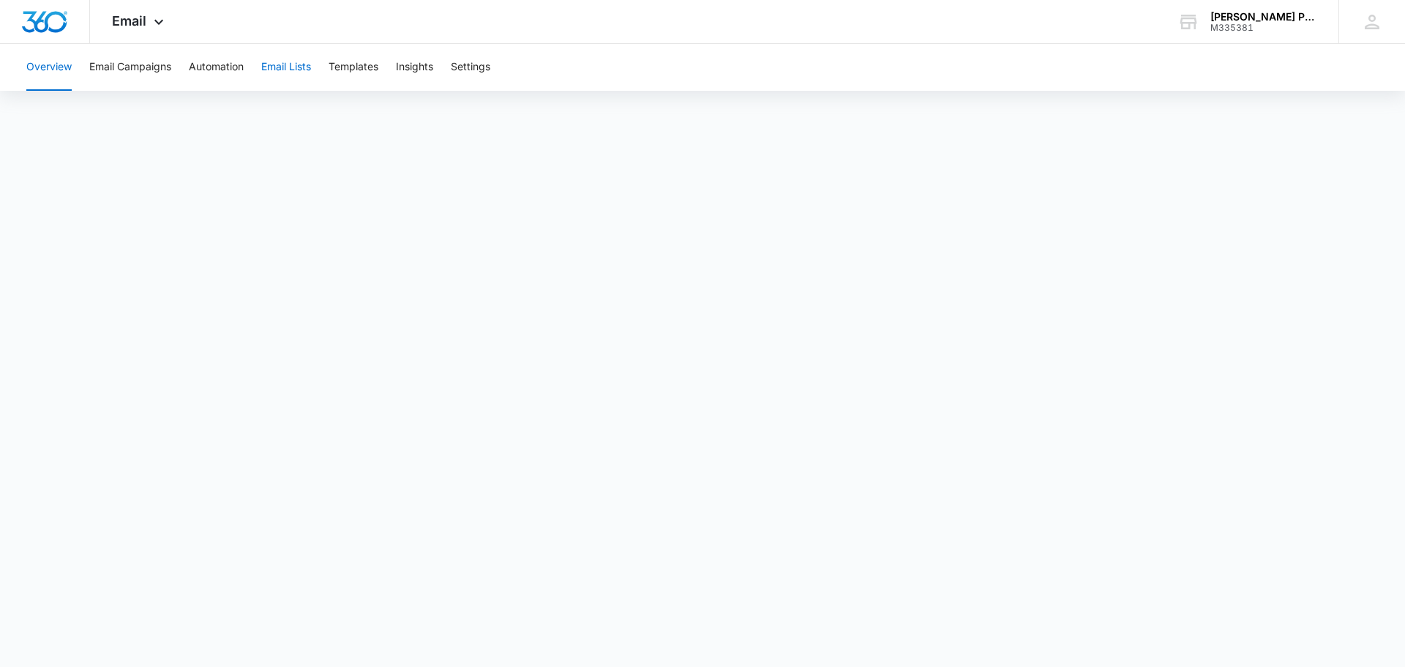
click at [290, 66] on button "Email Lists" at bounding box center [286, 67] width 50 height 47
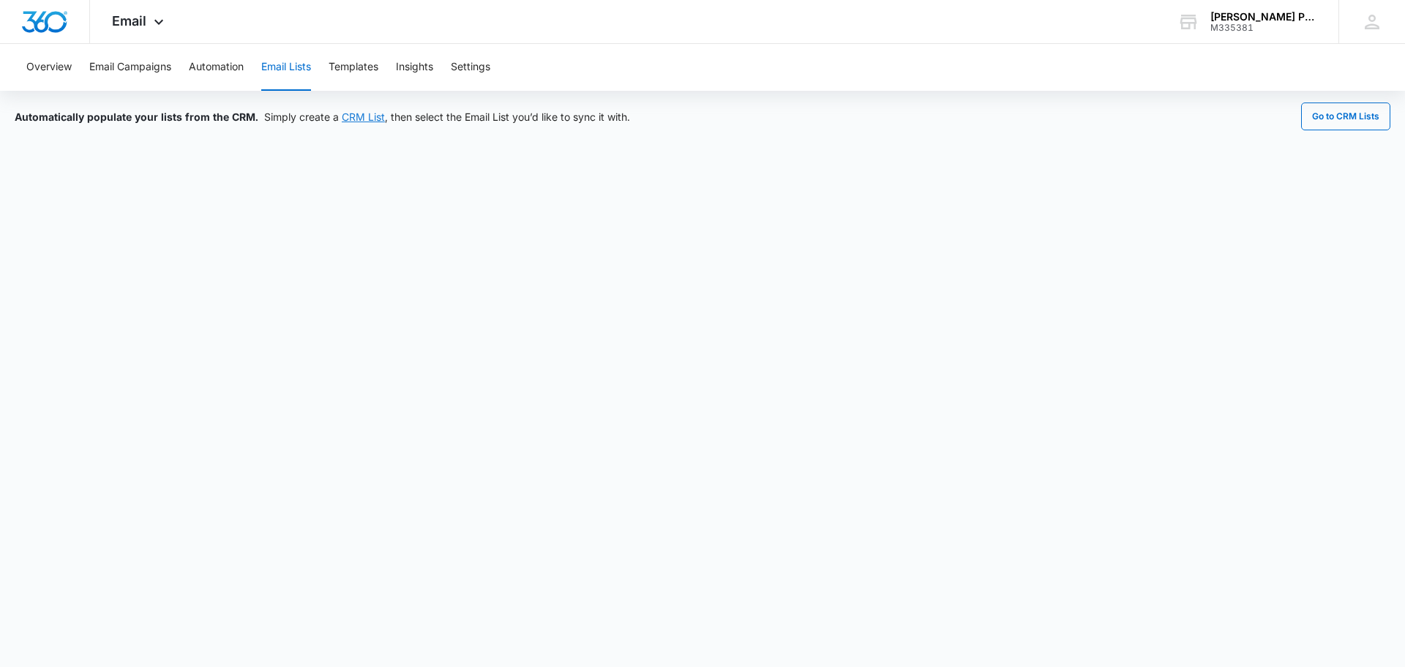
click at [370, 119] on link "CRM List" at bounding box center [363, 116] width 43 height 12
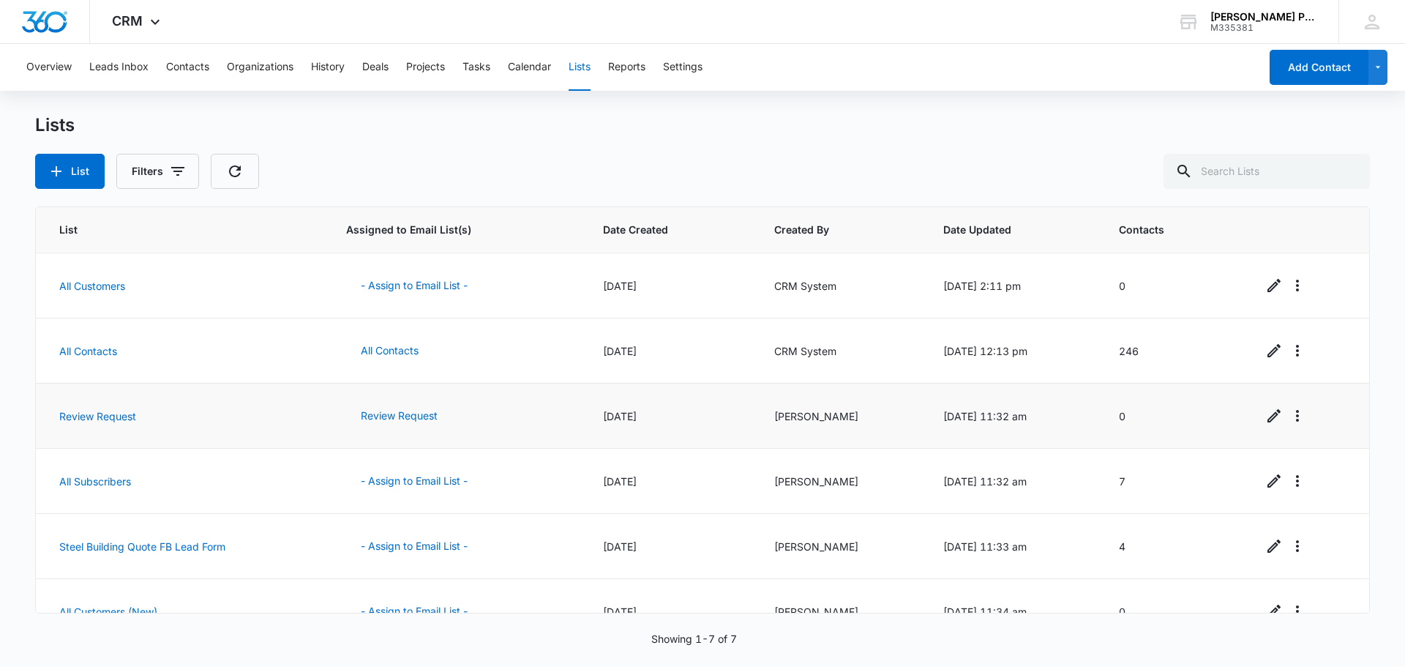
scroll to position [95, 0]
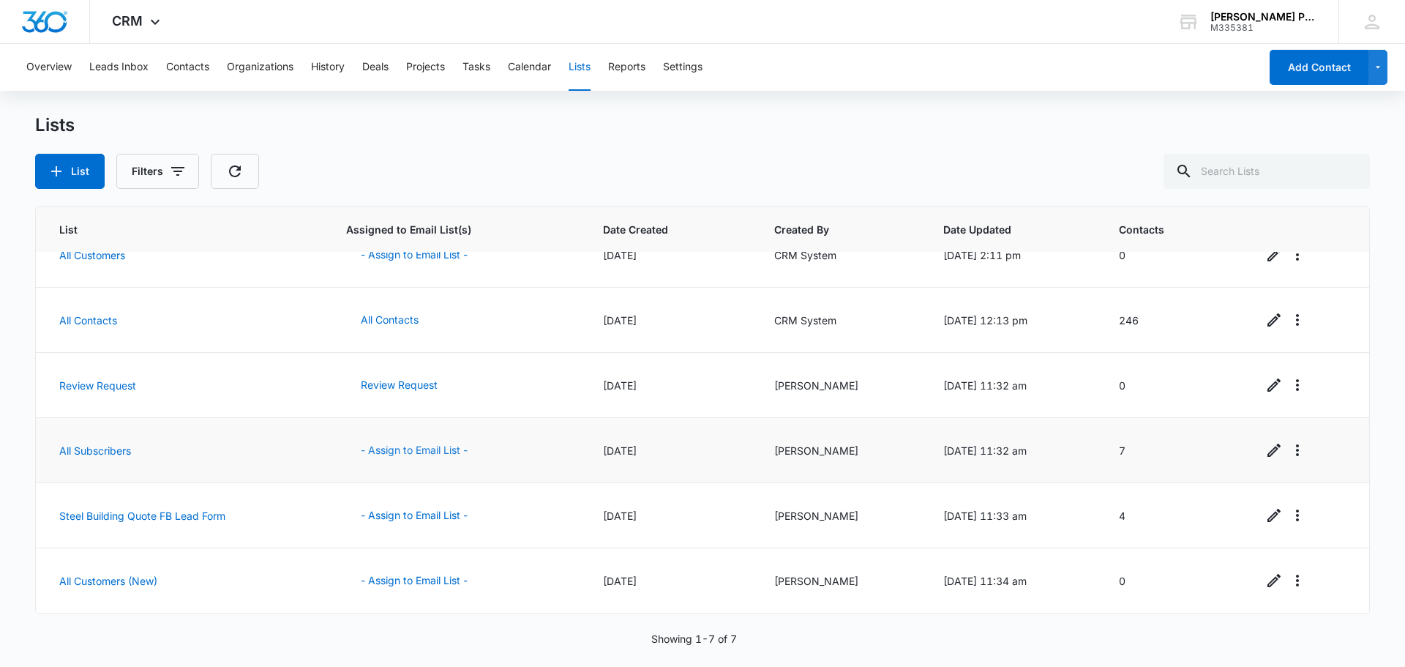
click at [402, 449] on button "- Assign to Email List -" at bounding box center [414, 449] width 136 height 35
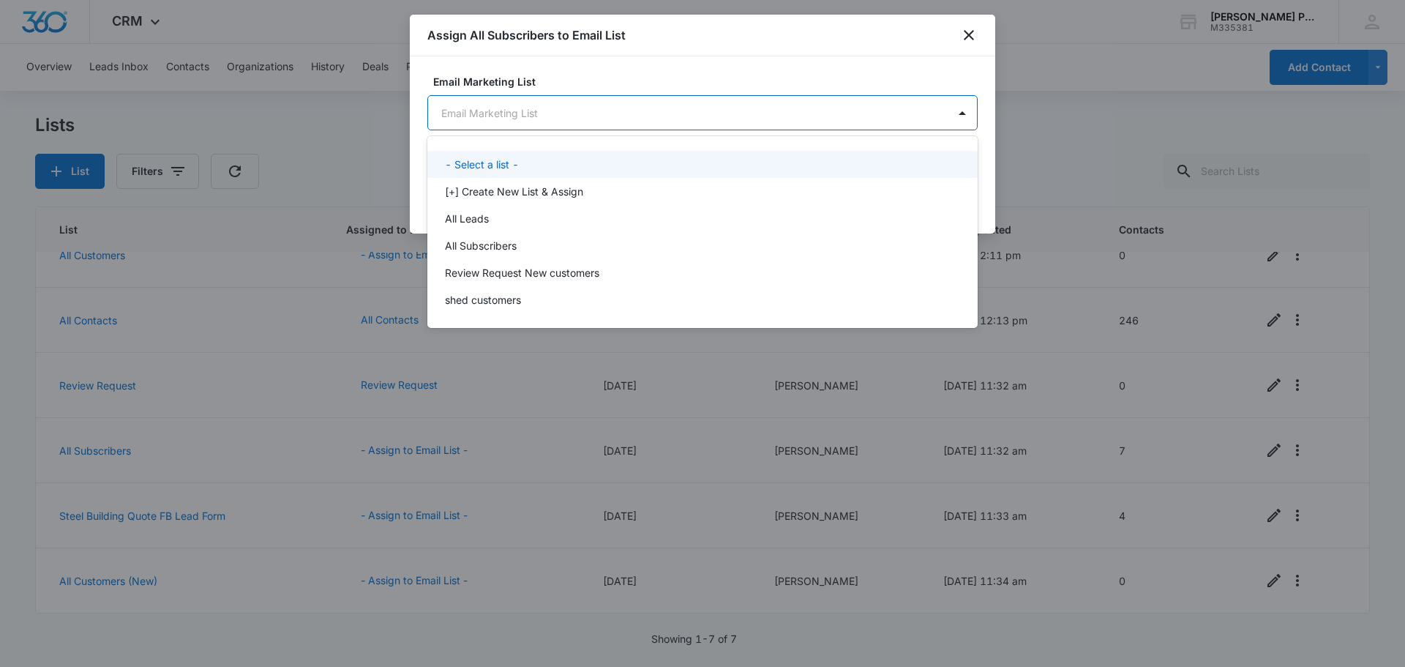
click at [905, 110] on body "CRM Apps Reputation Websites Forms CRM Email Social Payments POS Content Ads In…" at bounding box center [702, 333] width 1405 height 667
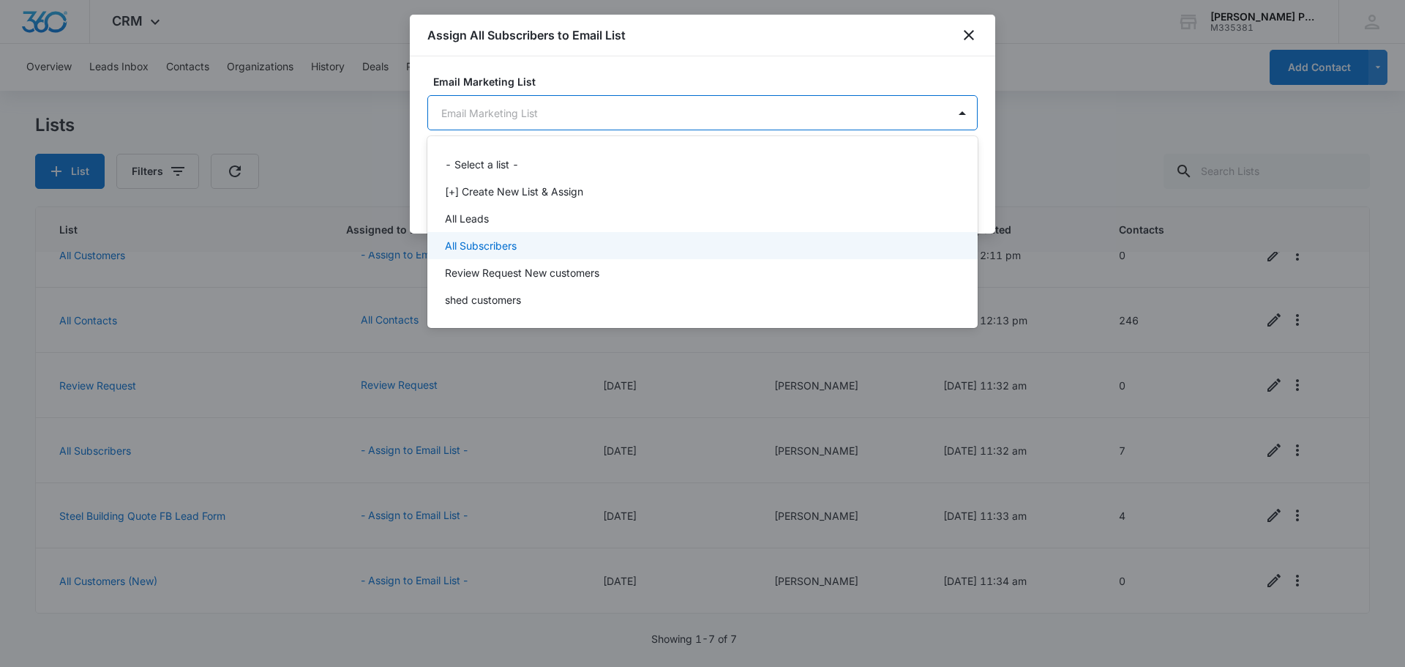
click at [498, 243] on p "All Subscribers" at bounding box center [481, 245] width 72 height 15
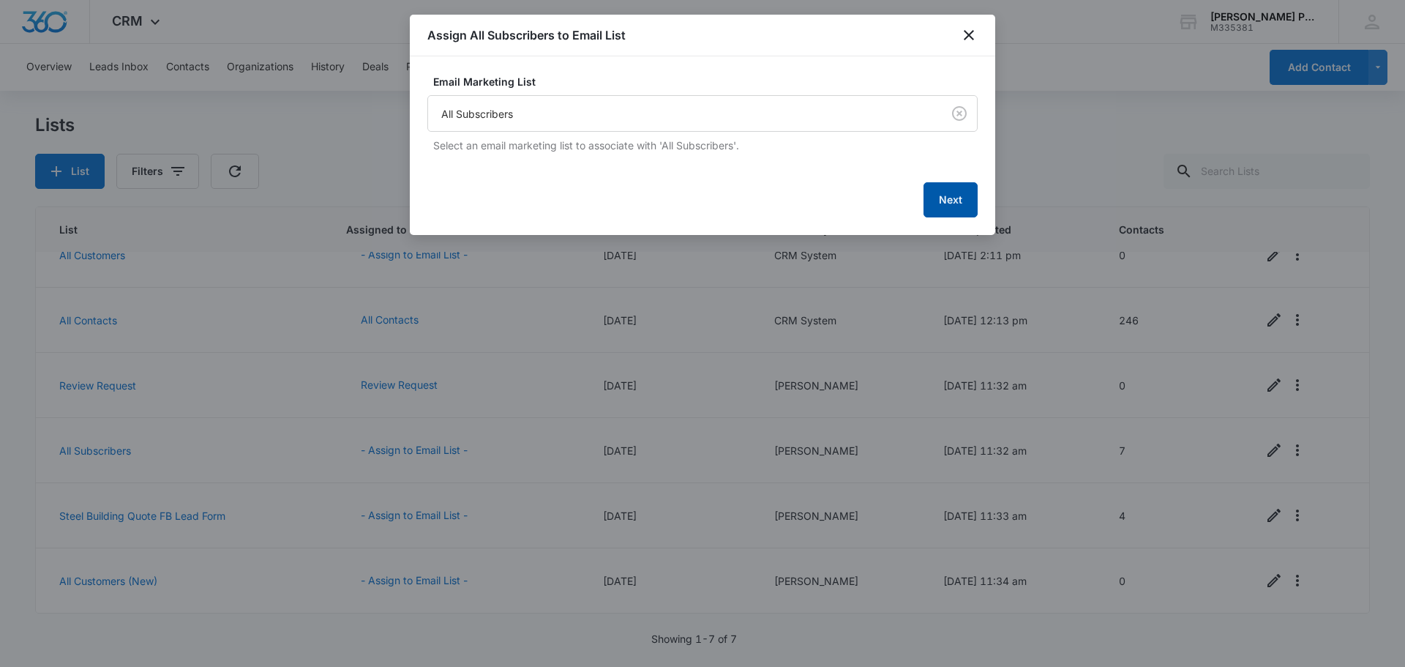
click at [948, 196] on button "Next" at bounding box center [950, 199] width 54 height 35
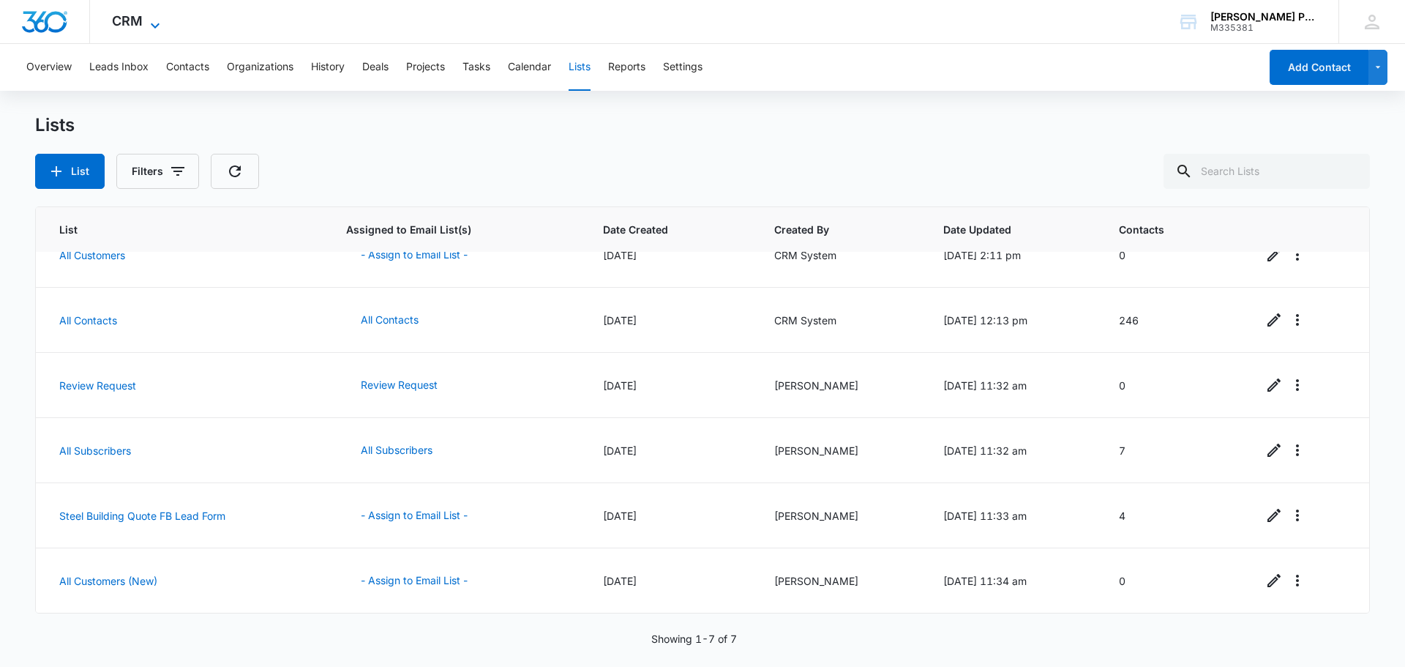
click at [142, 16] on span "CRM" at bounding box center [127, 20] width 31 height 15
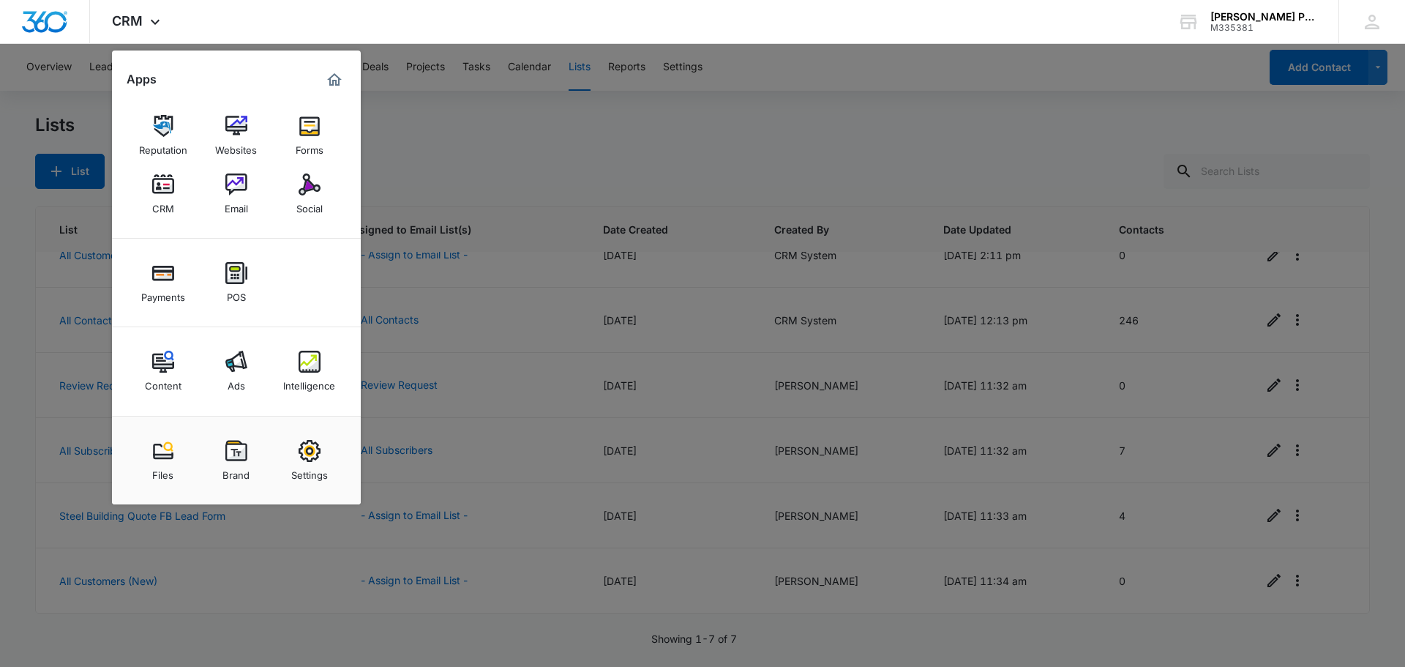
click at [590, 158] on div at bounding box center [702, 333] width 1405 height 667
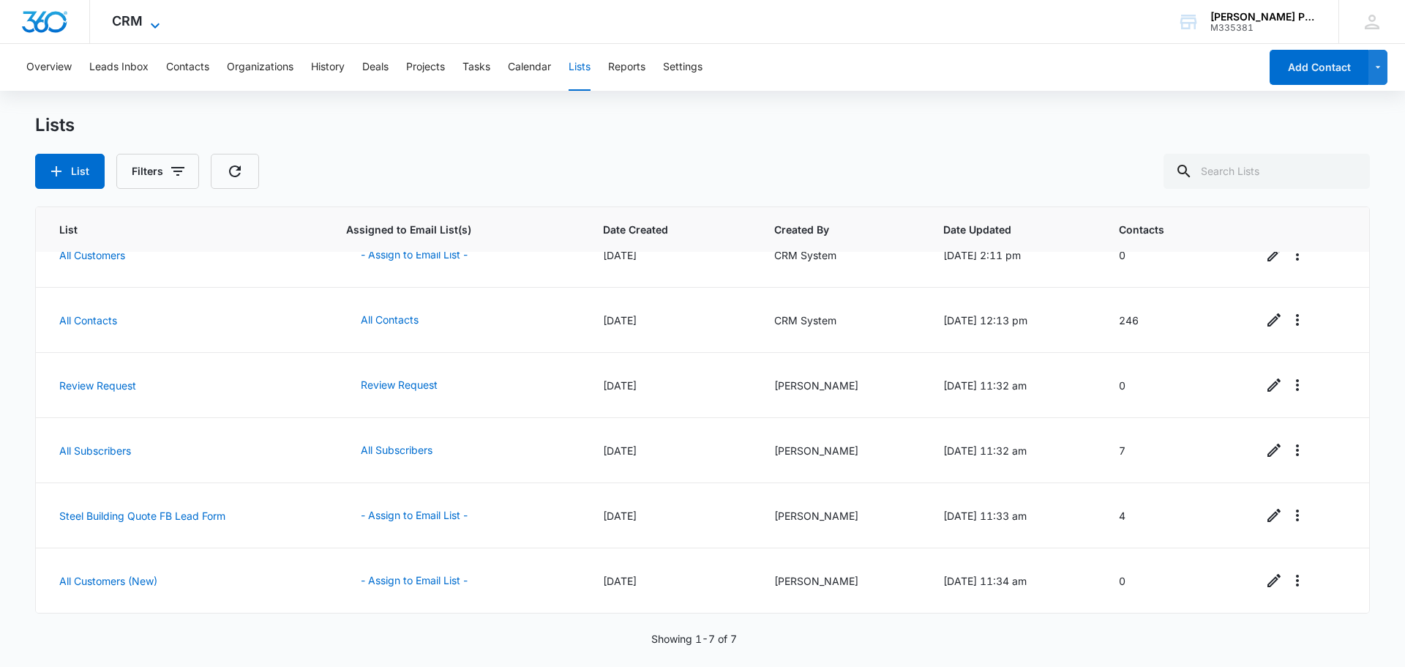
click at [150, 24] on icon at bounding box center [155, 26] width 18 height 18
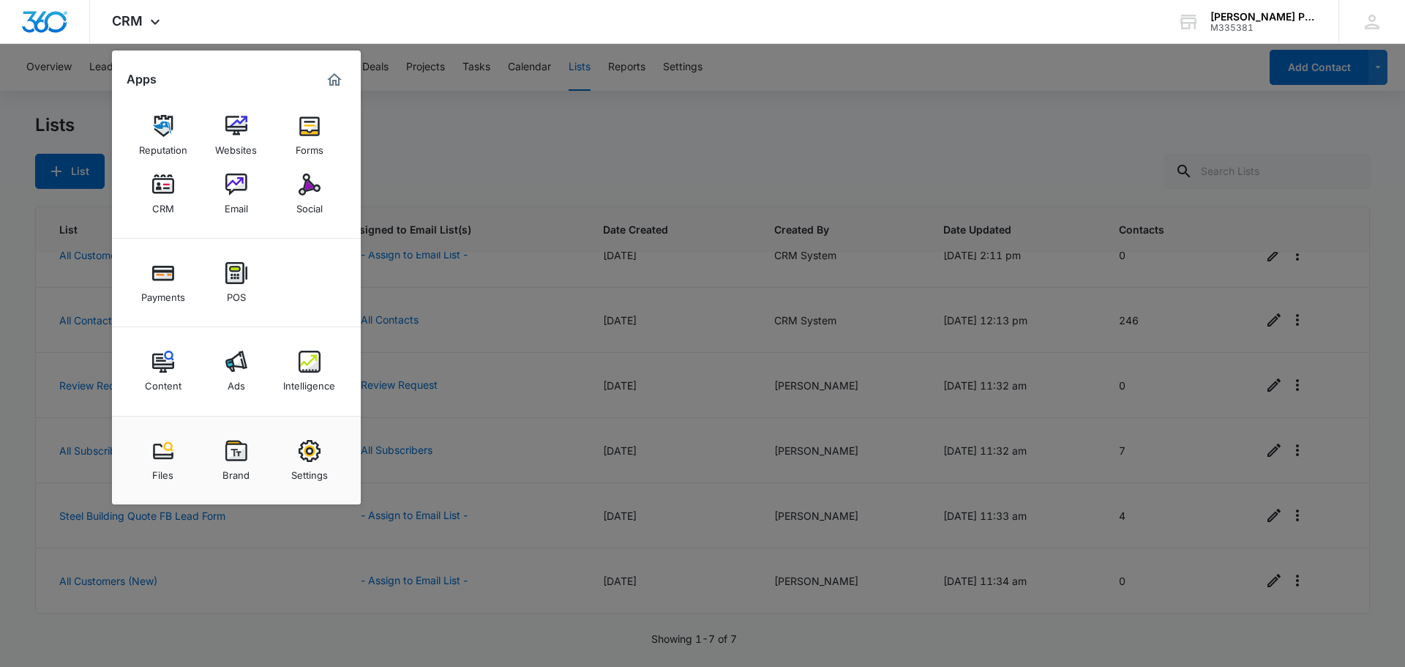
click at [225, 187] on img at bounding box center [236, 184] width 22 height 22
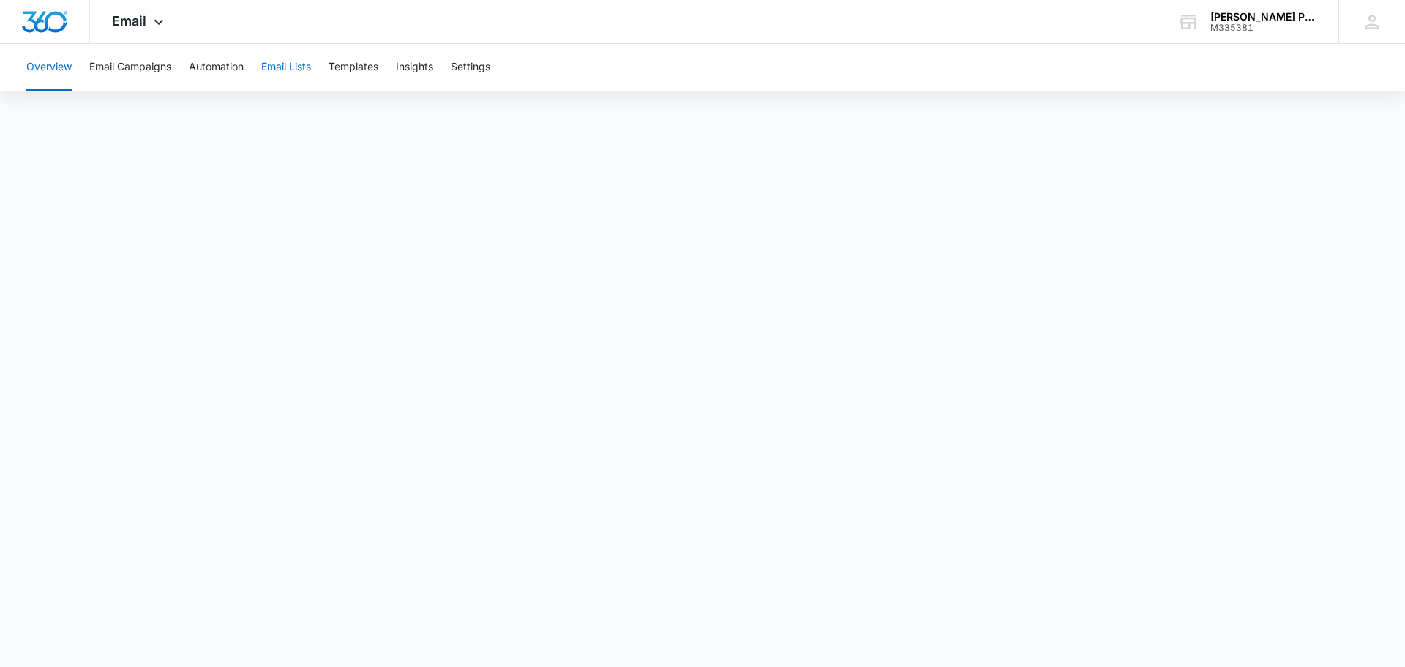
click at [286, 70] on button "Email Lists" at bounding box center [286, 67] width 50 height 47
click at [214, 72] on button "Automation" at bounding box center [216, 67] width 55 height 47
click at [350, 70] on button "Templates" at bounding box center [354, 67] width 50 height 47
click at [214, 75] on button "Automation" at bounding box center [216, 67] width 55 height 47
click at [352, 61] on button "Templates" at bounding box center [354, 67] width 50 height 47
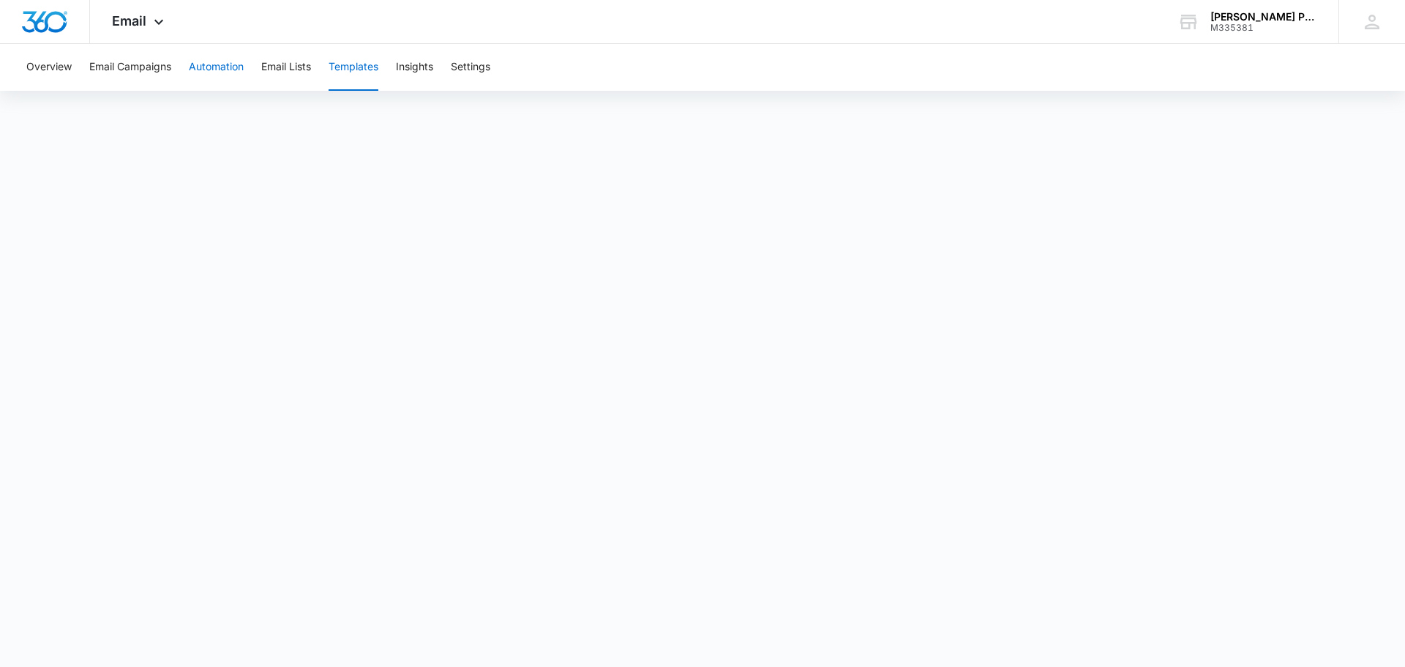
click at [220, 72] on button "Automation" at bounding box center [216, 67] width 55 height 47
click at [230, 70] on button "Automation" at bounding box center [216, 67] width 55 height 47
click at [194, 73] on button "Automation" at bounding box center [216, 67] width 55 height 47
click at [224, 72] on button "Automation" at bounding box center [216, 67] width 55 height 47
click at [367, 67] on button "Templates" at bounding box center [354, 67] width 50 height 47
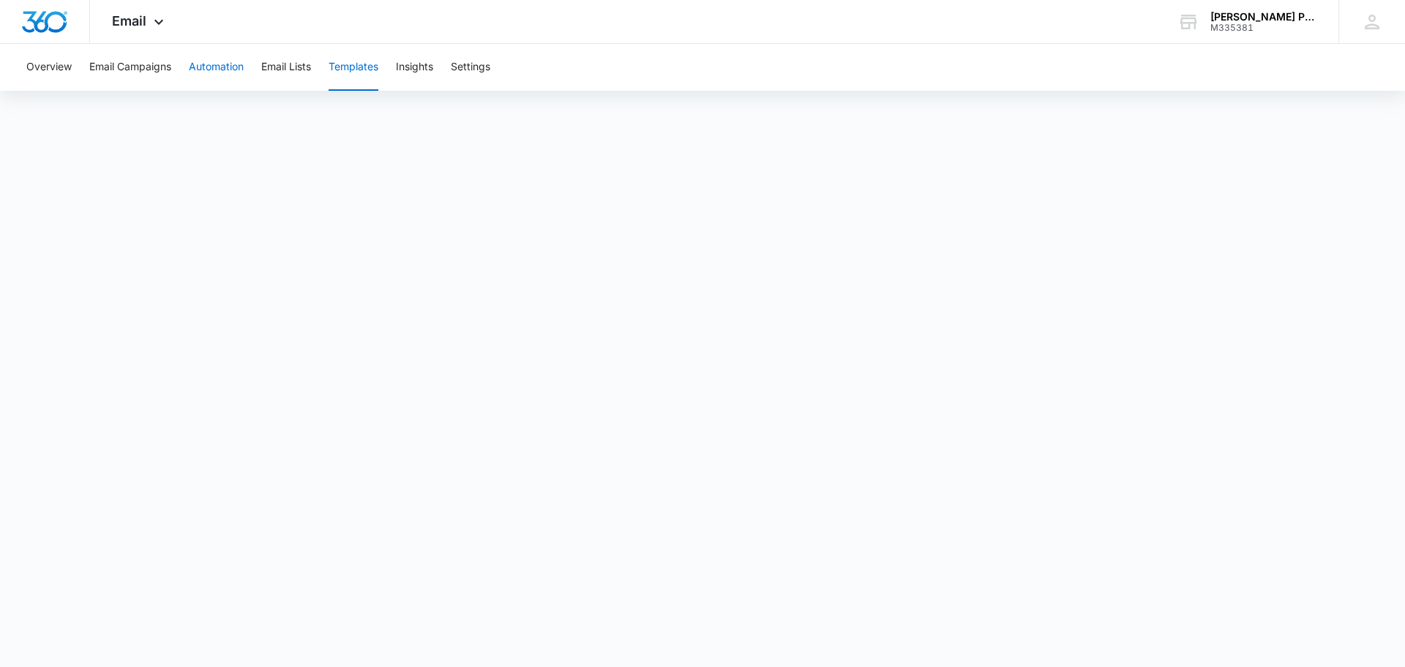
click at [223, 69] on button "Automation" at bounding box center [216, 67] width 55 height 47
click at [358, 70] on button "Templates" at bounding box center [354, 67] width 50 height 47
click at [376, 67] on button "Templates" at bounding box center [354, 67] width 50 height 47
click at [353, 72] on button "Templates" at bounding box center [354, 67] width 50 height 47
click at [361, 71] on button "Templates" at bounding box center [354, 67] width 50 height 47
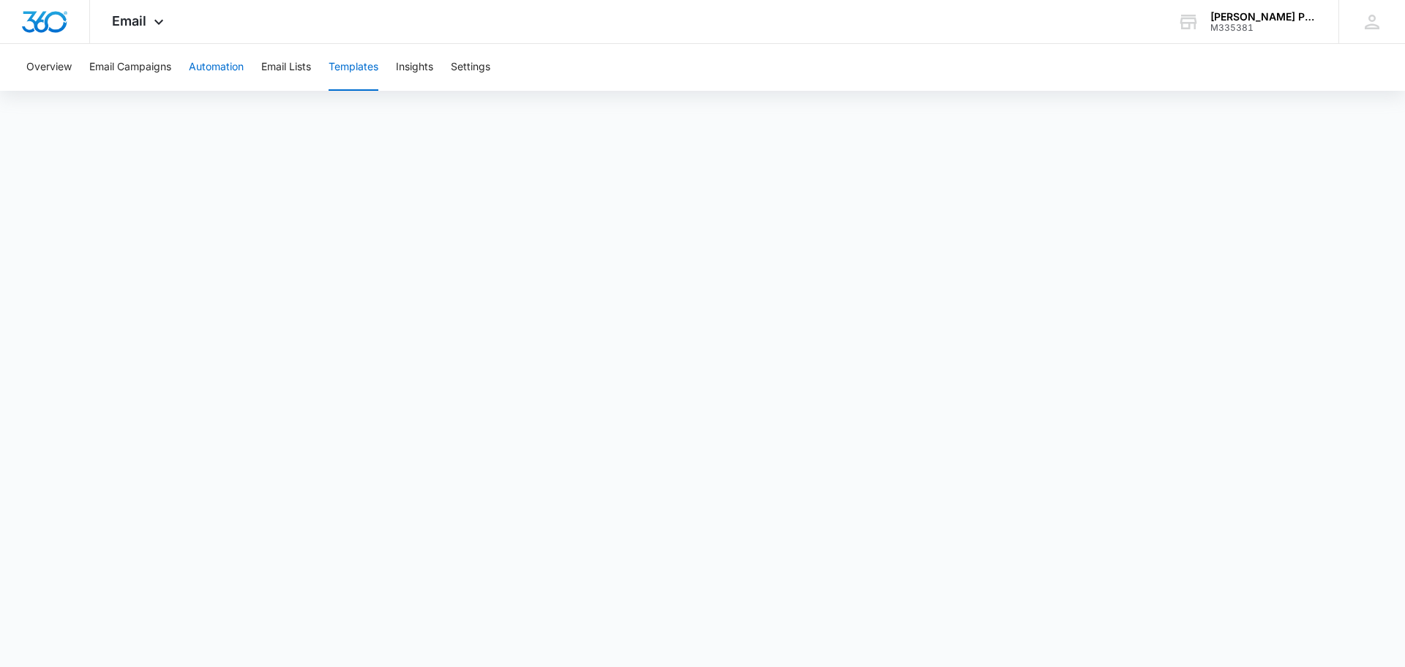
click at [226, 67] on button "Automation" at bounding box center [216, 67] width 55 height 47
click at [359, 72] on button "Templates" at bounding box center [354, 67] width 50 height 47
click at [225, 69] on button "Automation" at bounding box center [216, 67] width 55 height 47
click at [358, 70] on button "Templates" at bounding box center [354, 67] width 50 height 47
click at [222, 74] on button "Automation" at bounding box center [216, 67] width 55 height 47
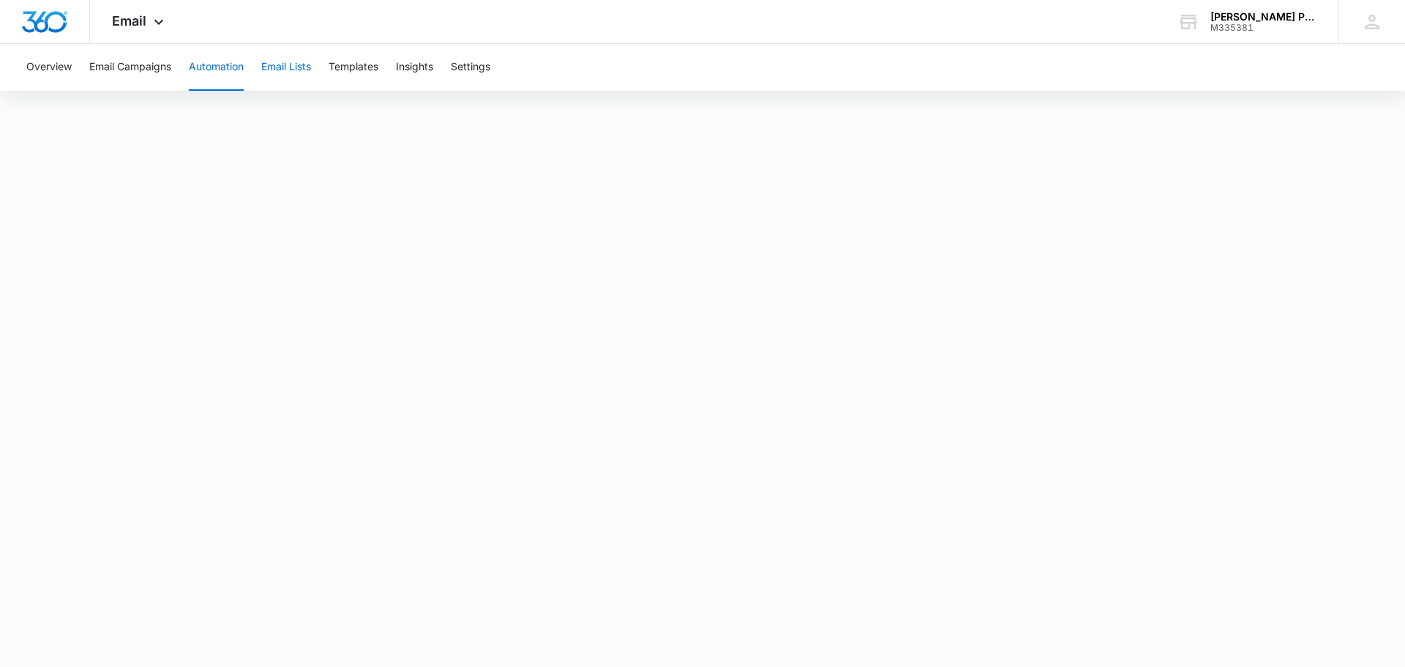
click at [301, 76] on button "Email Lists" at bounding box center [286, 67] width 50 height 47
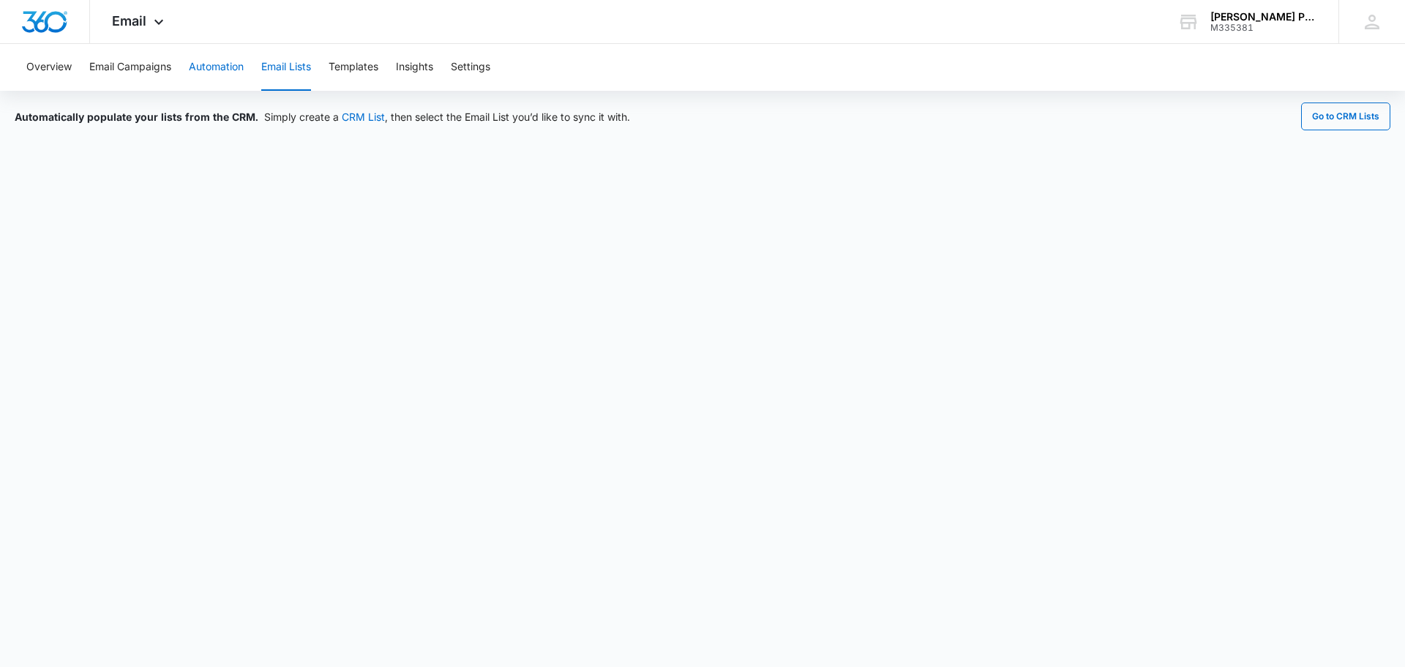
click at [228, 70] on button "Automation" at bounding box center [216, 67] width 55 height 47
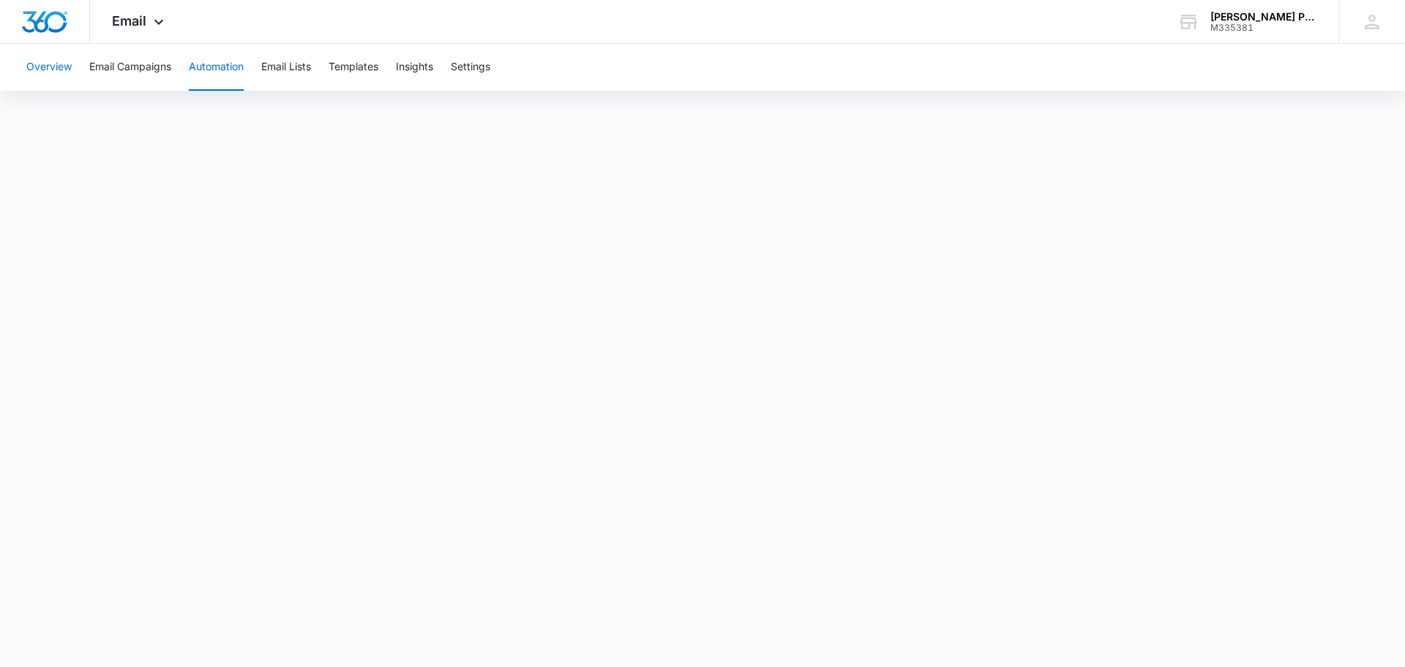
click at [39, 73] on button "Overview" at bounding box center [48, 67] width 45 height 47
